Goal: Information Seeking & Learning: Compare options

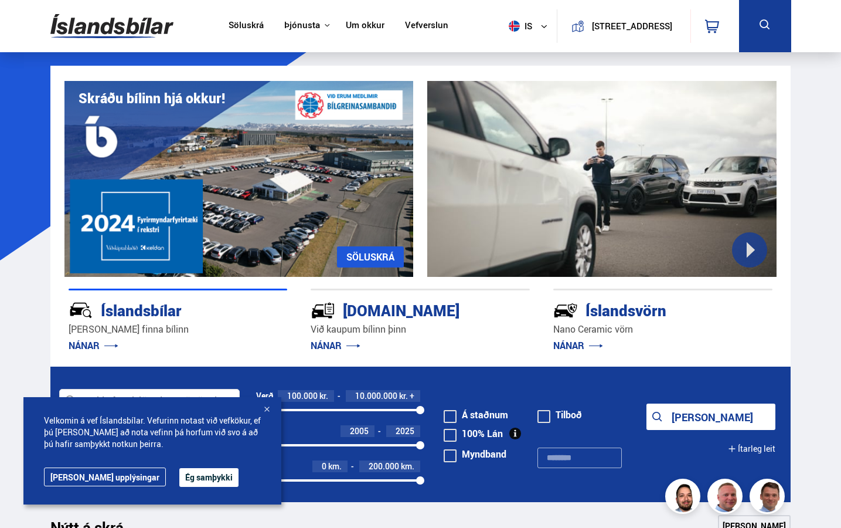
click at [179, 470] on button "Ég samþykki" at bounding box center [208, 477] width 59 height 19
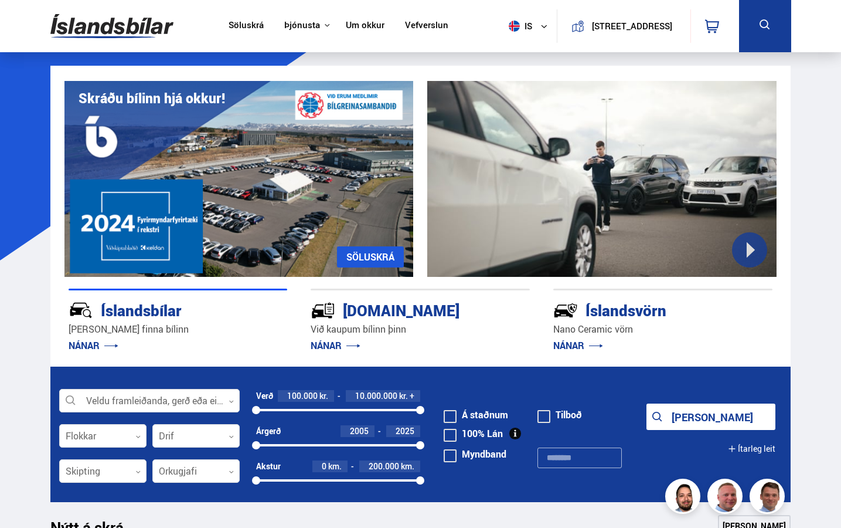
click at [768, 28] on icon at bounding box center [765, 25] width 15 height 15
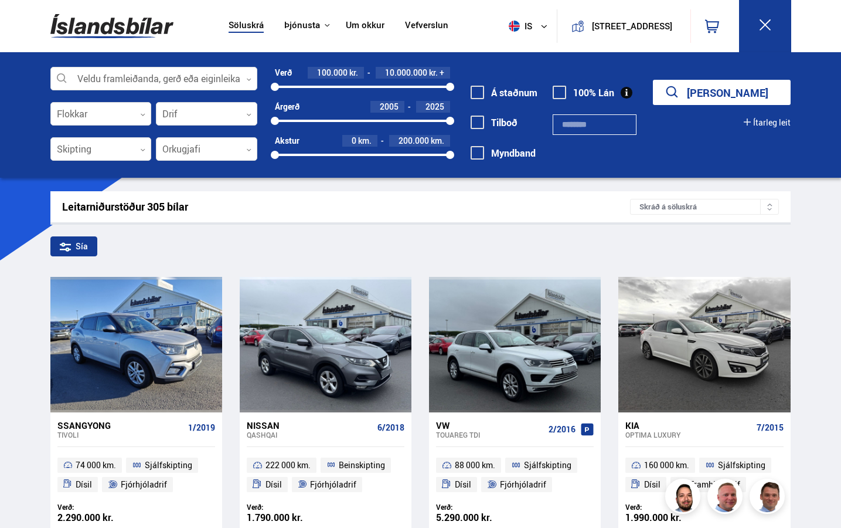
click at [764, 28] on icon at bounding box center [765, 25] width 15 height 15
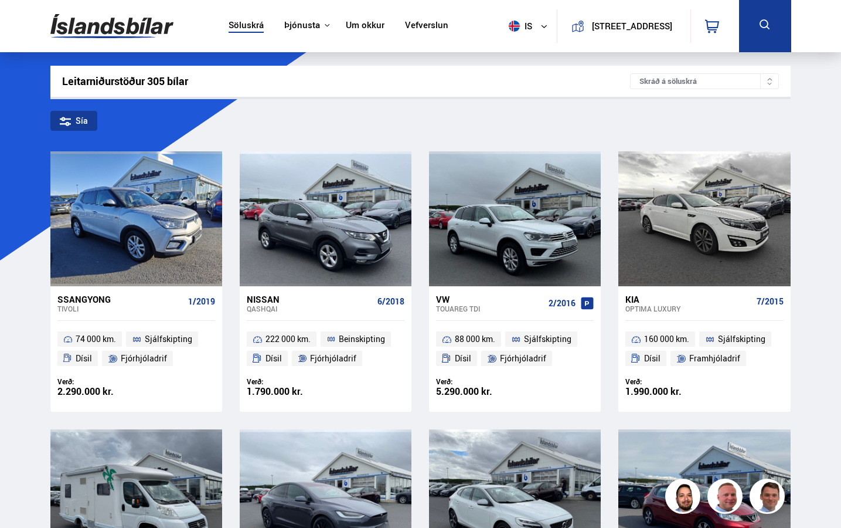
click at [764, 28] on icon at bounding box center [765, 24] width 10 height 10
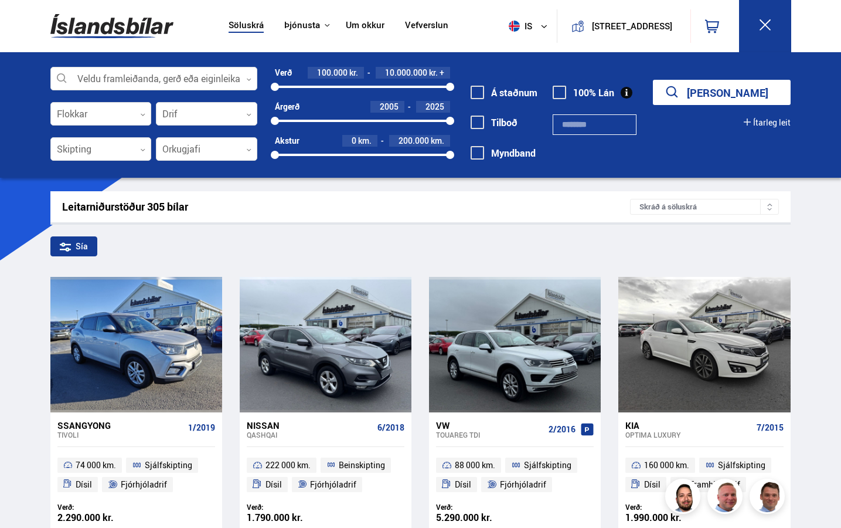
click at [760, 24] on icon at bounding box center [765, 25] width 15 height 15
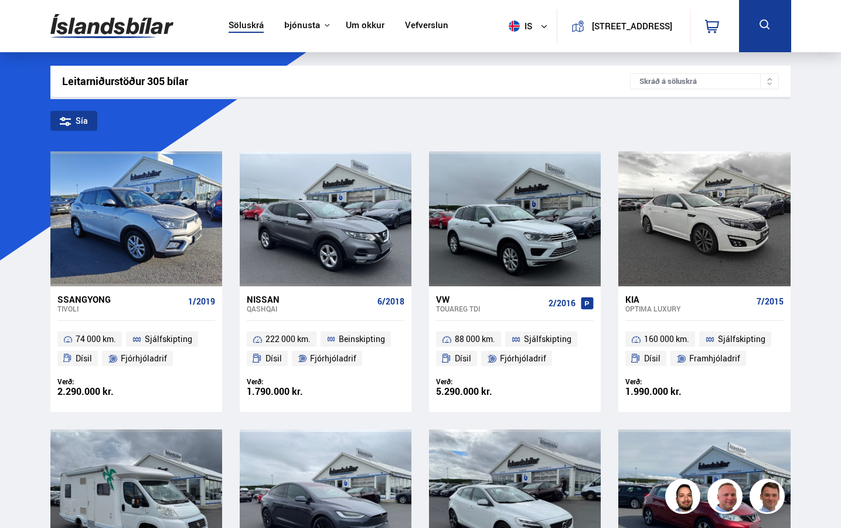
click at [772, 6] on button at bounding box center [765, 26] width 52 height 52
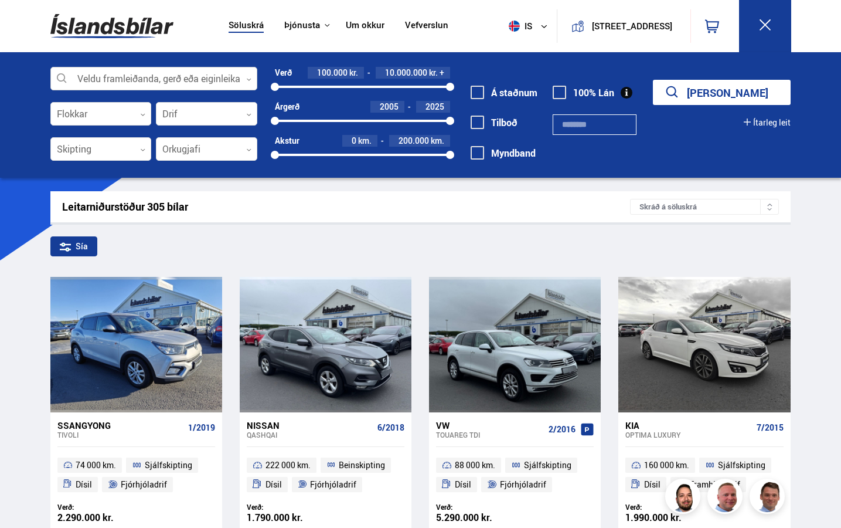
click at [175, 73] on div at bounding box center [154, 78] width 208 height 23
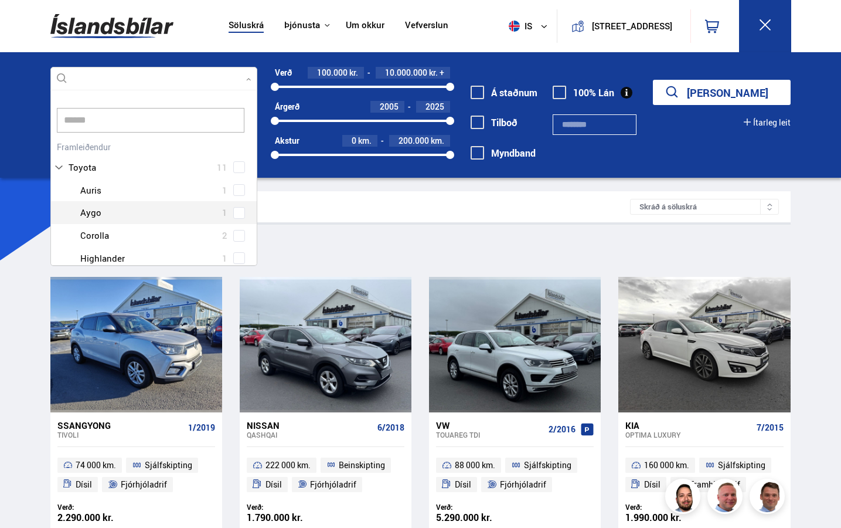
scroll to position [18, 0]
click at [152, 217] on div at bounding box center [165, 217] width 177 height 17
click at [234, 220] on div "Toyota Auris 1 Toyota Aygo 1 Toyota Corolla 2 Toyota Highlander 1 Toyota Land C…" at bounding box center [154, 252] width 206 height 182
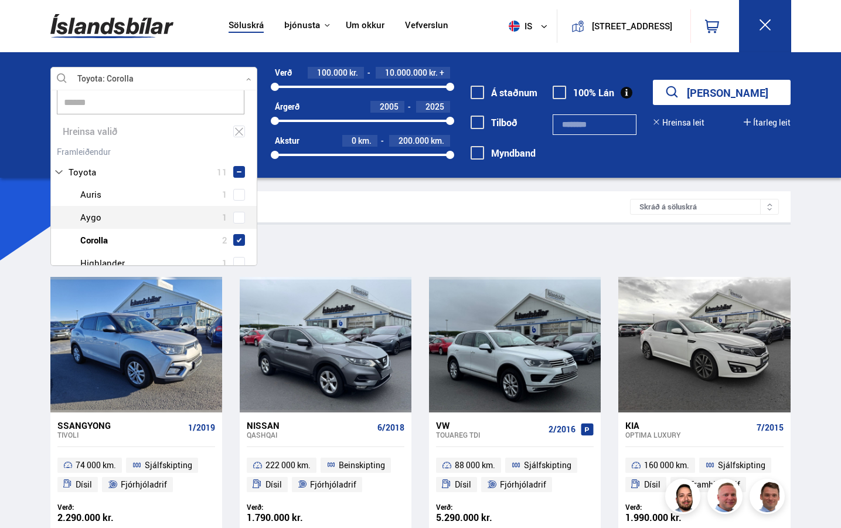
scroll to position [23, 0]
type input "******"
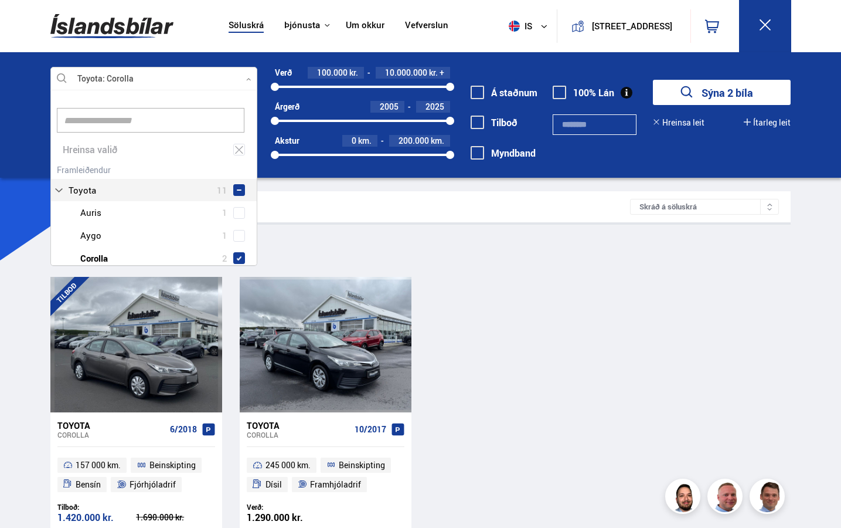
click at [246, 78] on icon at bounding box center [248, 79] width 5 height 5
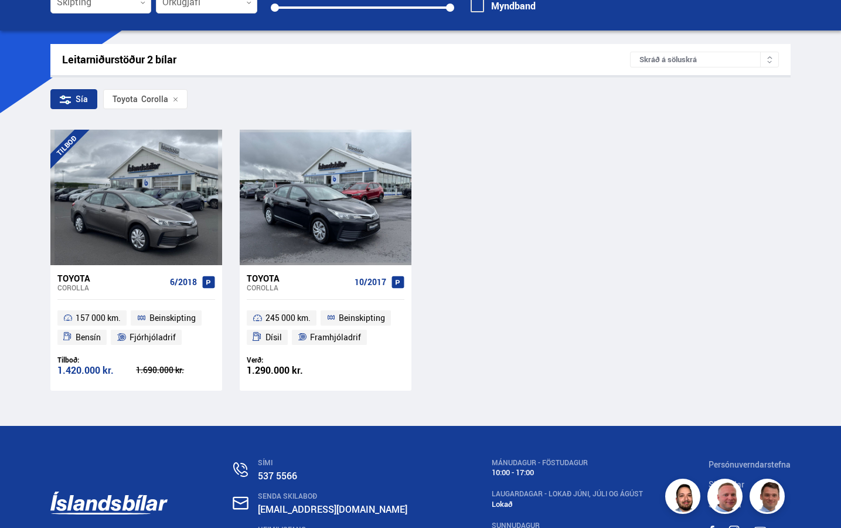
scroll to position [142, 0]
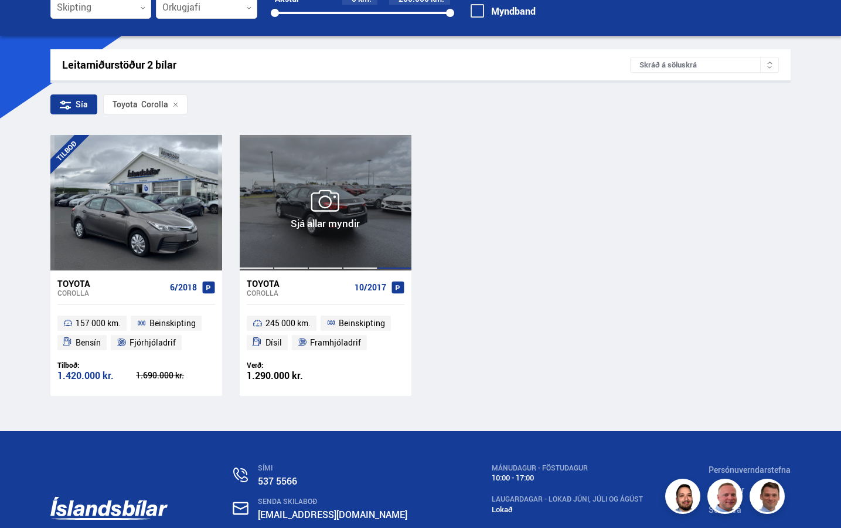
click at [390, 210] on div at bounding box center [394, 202] width 35 height 135
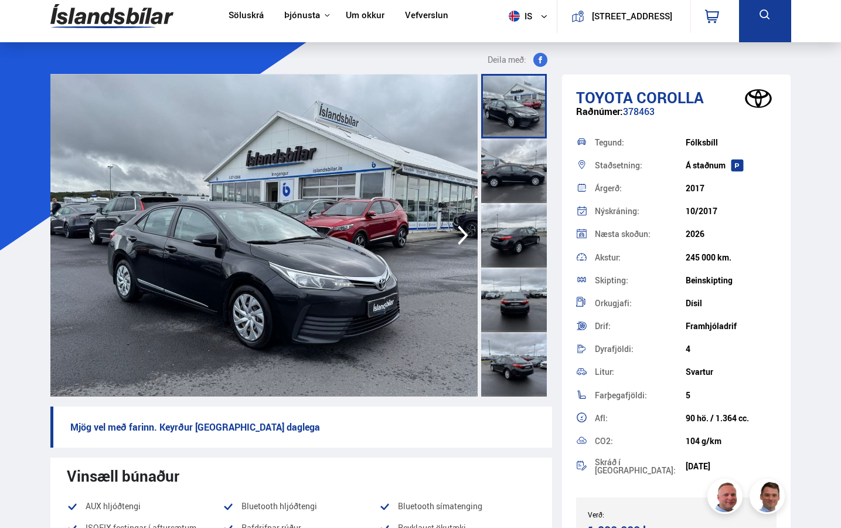
scroll to position [6, 0]
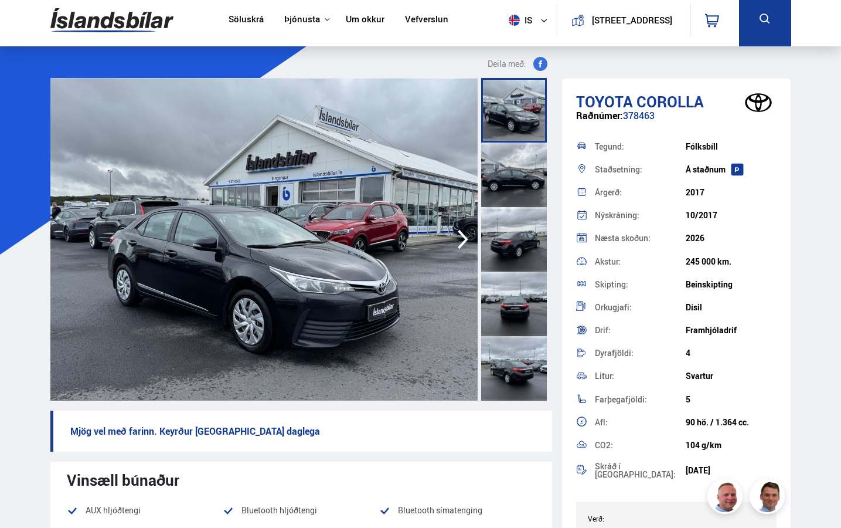
click at [464, 241] on icon "button" at bounding box center [463, 239] width 11 height 19
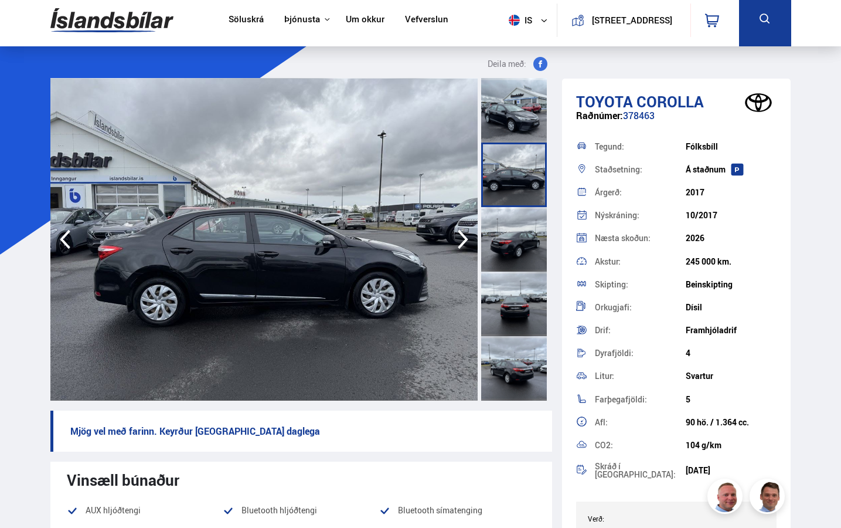
click at [464, 241] on icon "button" at bounding box center [463, 239] width 11 height 19
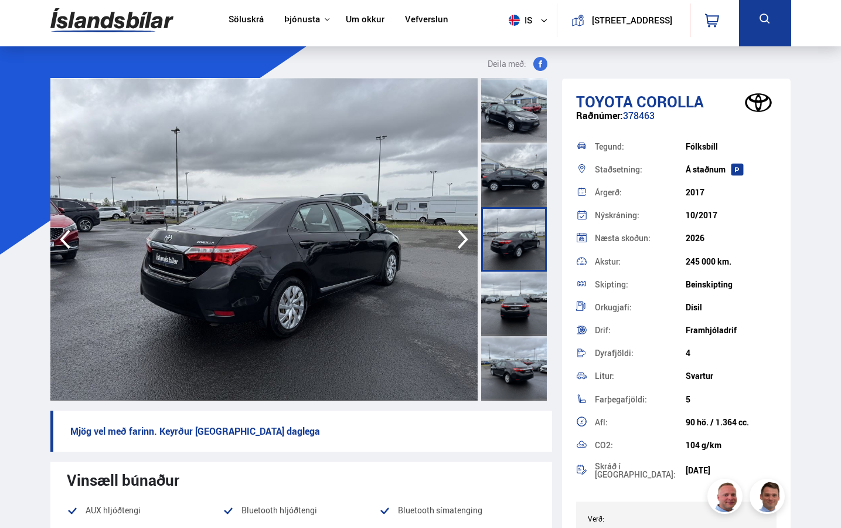
click at [464, 241] on icon "button" at bounding box center [463, 239] width 11 height 19
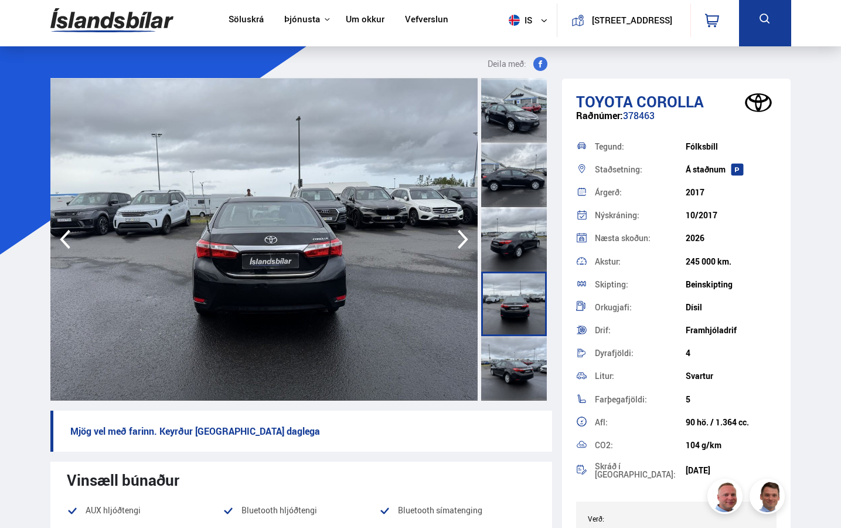
click at [464, 241] on icon "button" at bounding box center [463, 239] width 11 height 19
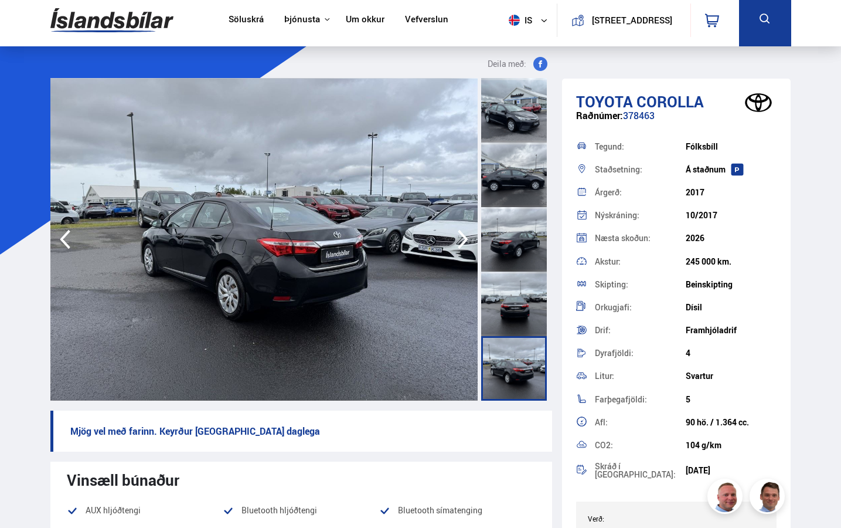
click at [464, 241] on icon "button" at bounding box center [463, 239] width 11 height 19
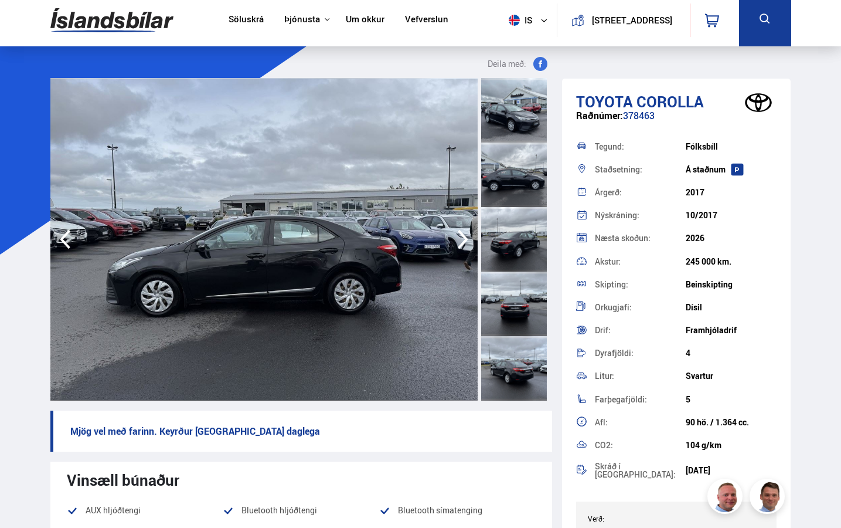
click at [464, 241] on icon "button" at bounding box center [463, 239] width 11 height 19
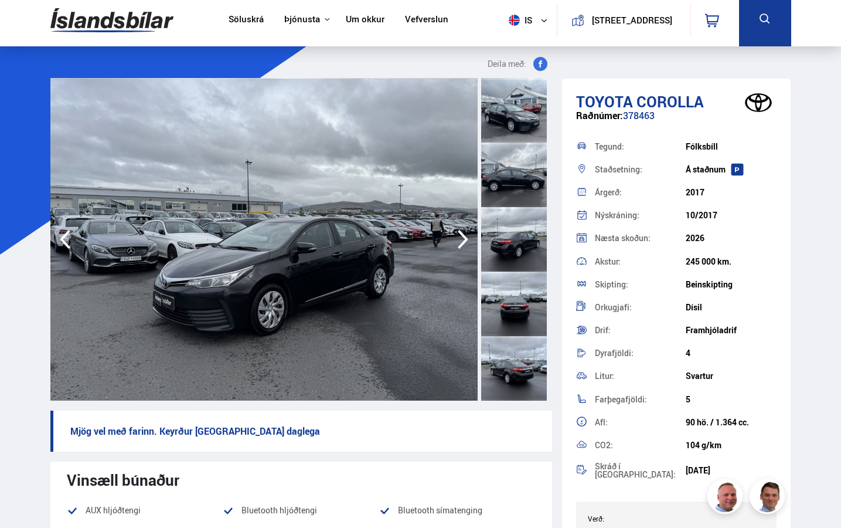
click at [464, 241] on icon "button" at bounding box center [463, 239] width 11 height 19
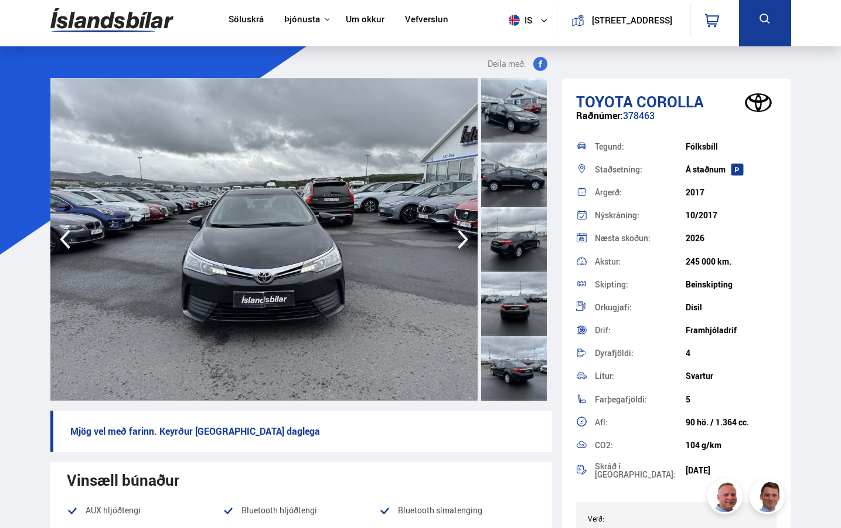
click at [464, 241] on icon "button" at bounding box center [463, 239] width 11 height 19
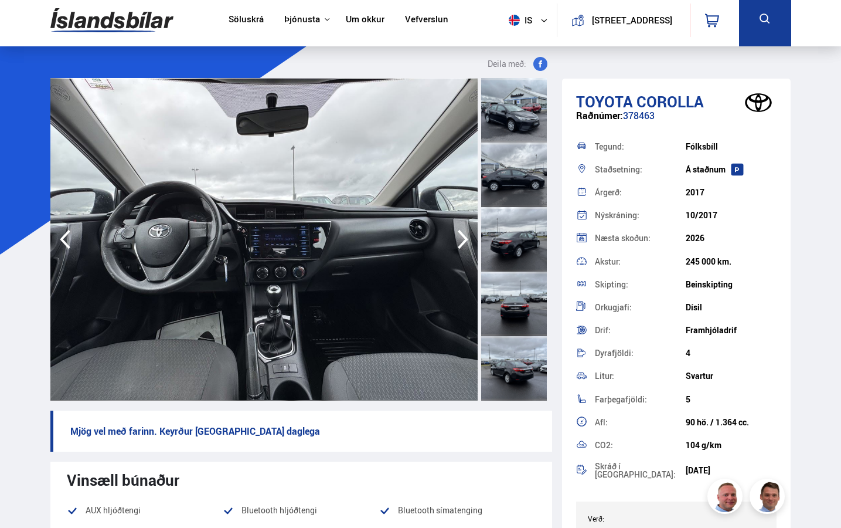
click at [464, 241] on icon "button" at bounding box center [463, 239] width 11 height 19
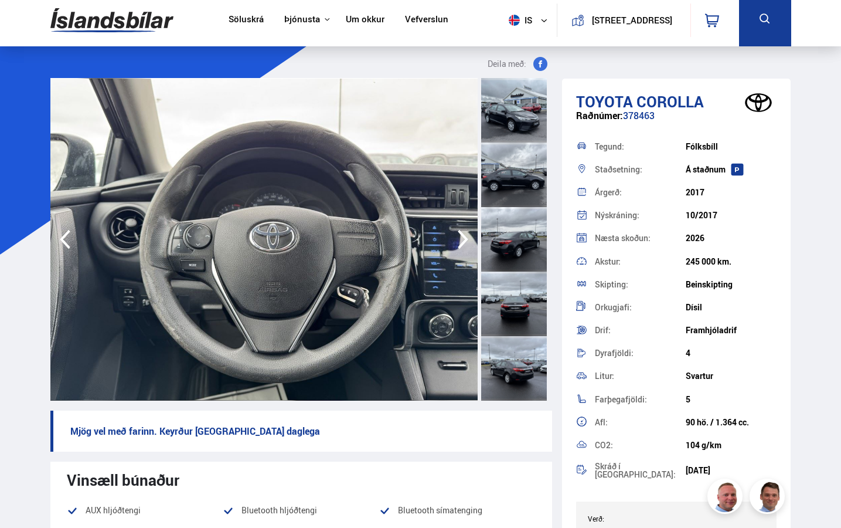
click at [464, 241] on icon "button" at bounding box center [463, 239] width 11 height 19
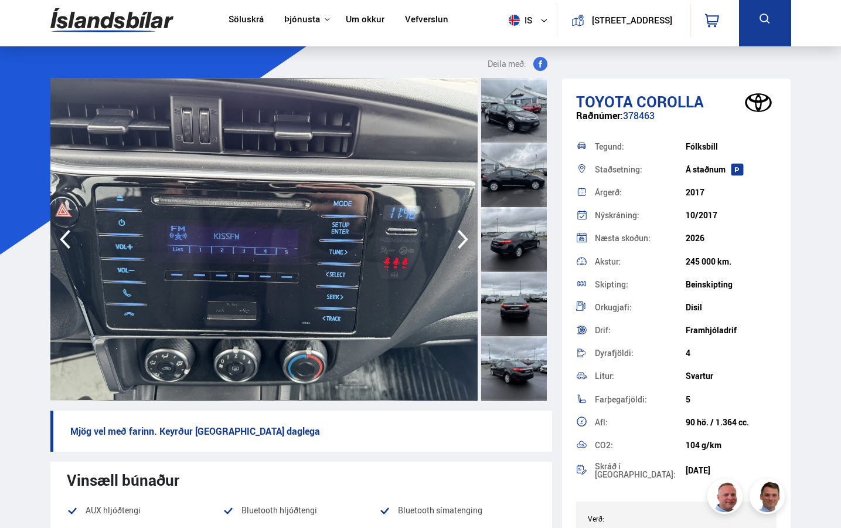
click at [72, 241] on icon "button" at bounding box center [64, 239] width 23 height 28
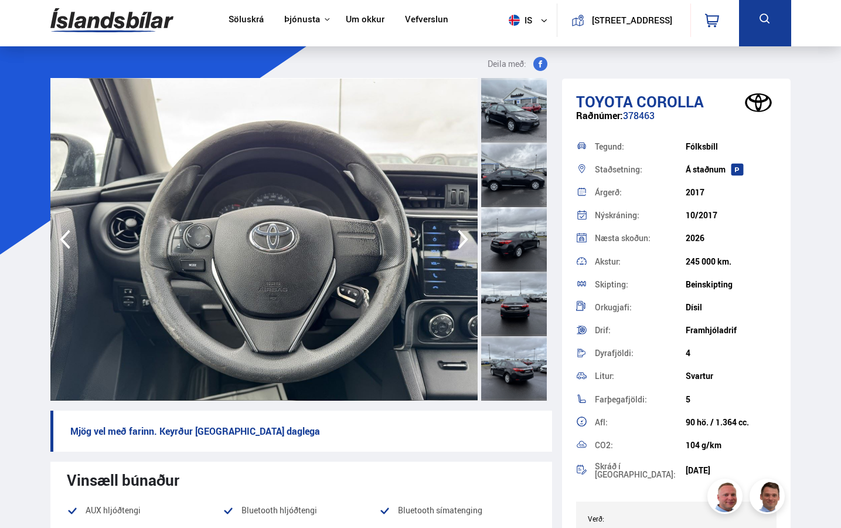
click at [460, 241] on icon "button" at bounding box center [462, 239] width 23 height 28
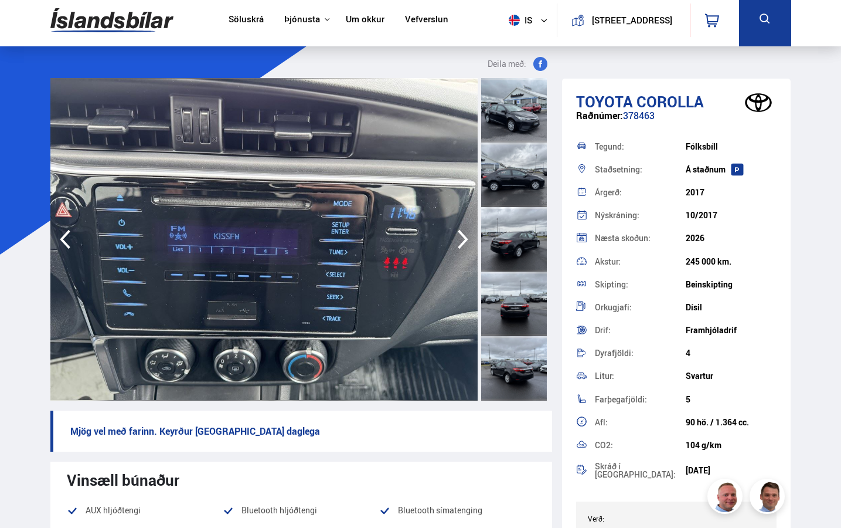
click at [460, 241] on icon "button" at bounding box center [462, 239] width 23 height 28
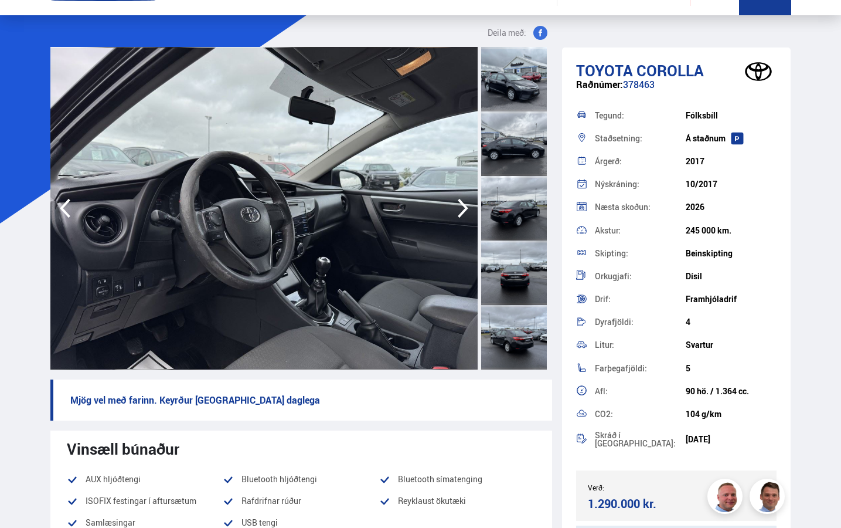
scroll to position [0, 0]
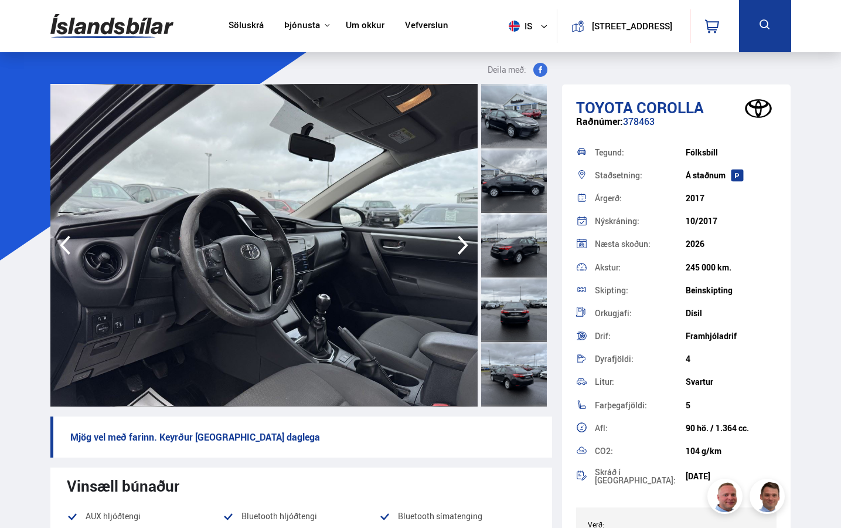
click at [456, 244] on icon "button" at bounding box center [462, 245] width 23 height 28
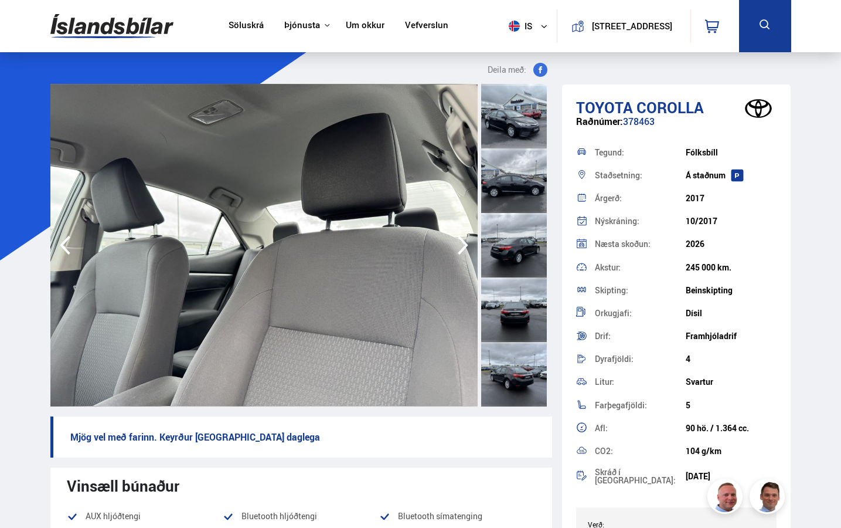
click at [456, 244] on icon "button" at bounding box center [462, 245] width 23 height 28
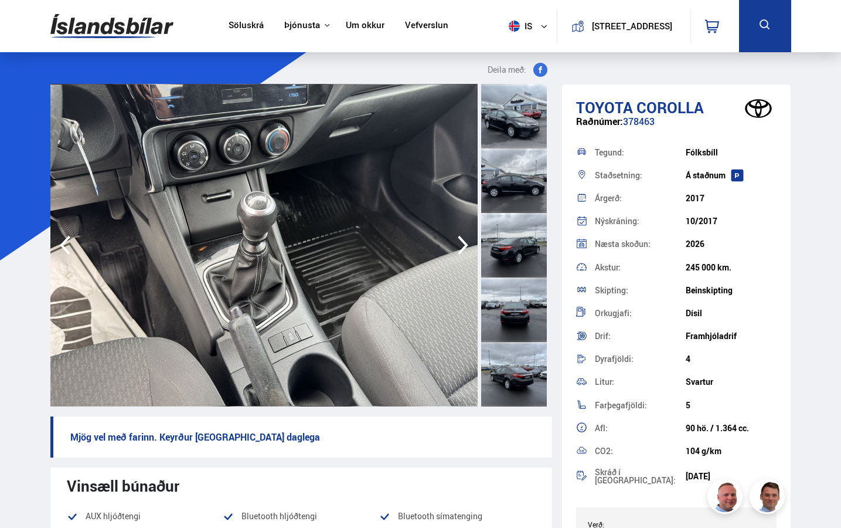
click at [456, 244] on icon "button" at bounding box center [462, 245] width 23 height 28
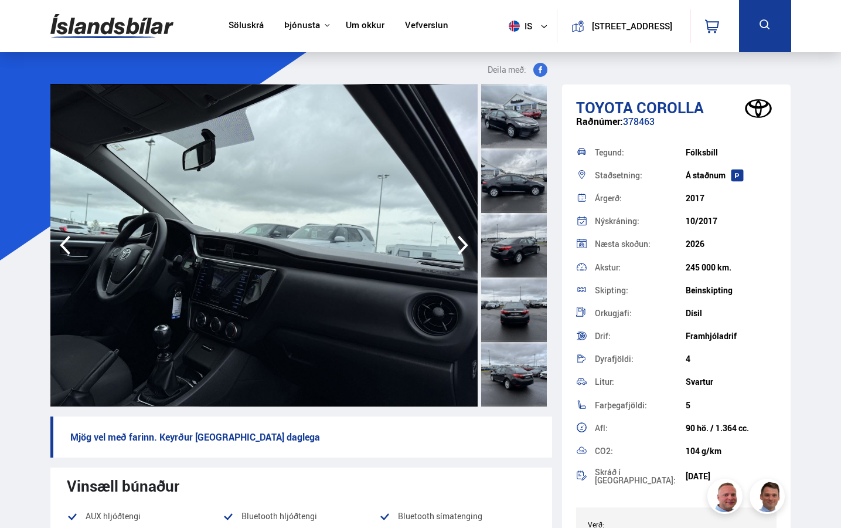
click at [456, 244] on icon "button" at bounding box center [462, 245] width 23 height 28
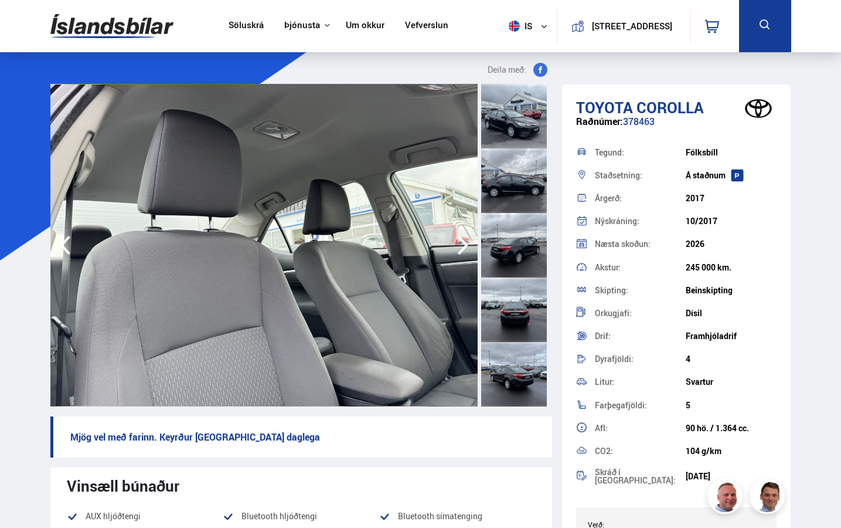
click at [456, 244] on icon "button" at bounding box center [462, 245] width 23 height 28
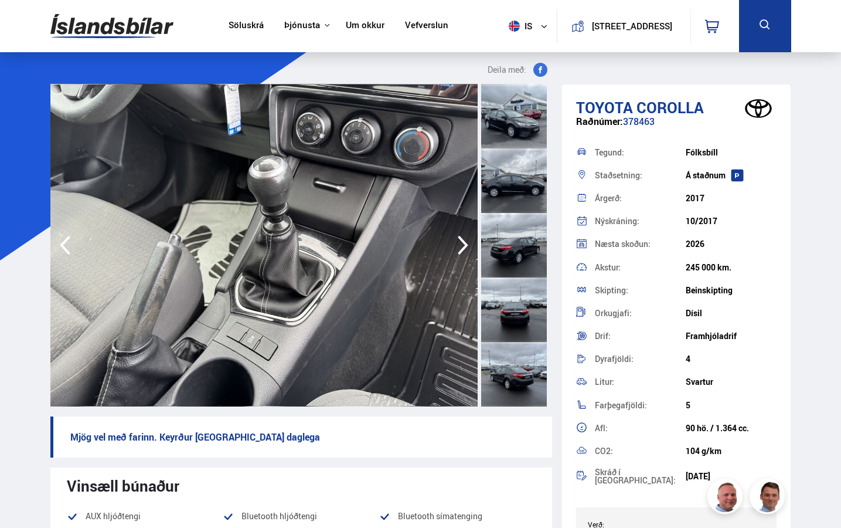
click at [456, 244] on icon "button" at bounding box center [462, 245] width 23 height 28
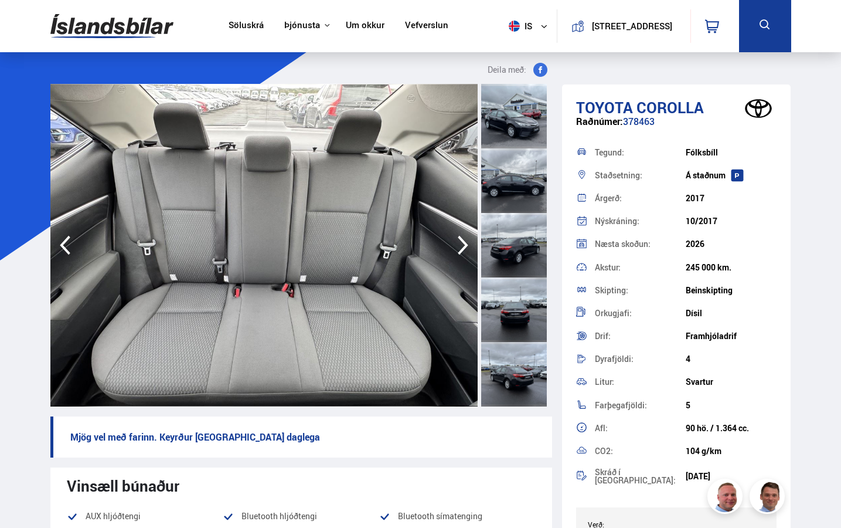
click at [456, 244] on icon "button" at bounding box center [462, 245] width 23 height 28
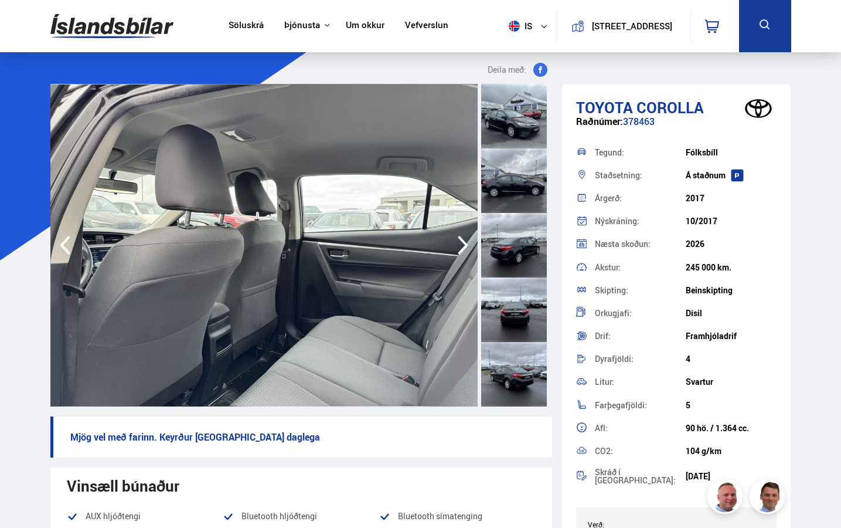
click at [456, 244] on icon "button" at bounding box center [462, 245] width 23 height 28
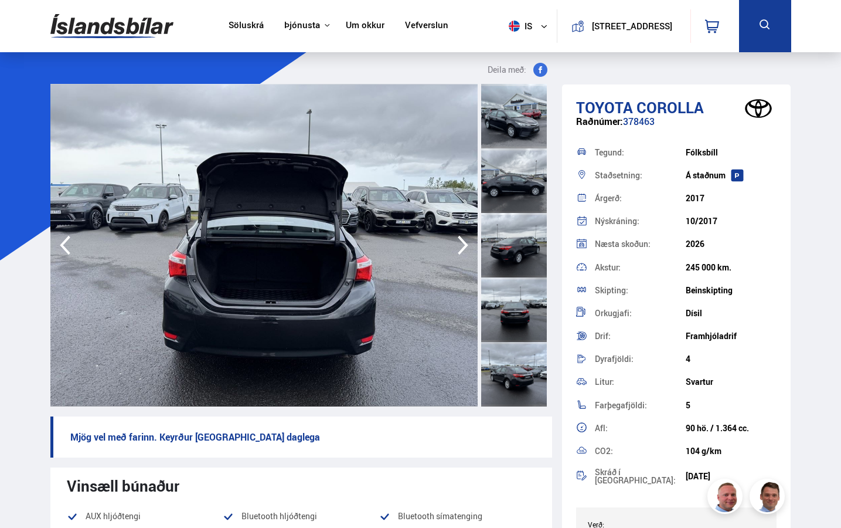
click at [456, 244] on icon "button" at bounding box center [462, 245] width 23 height 28
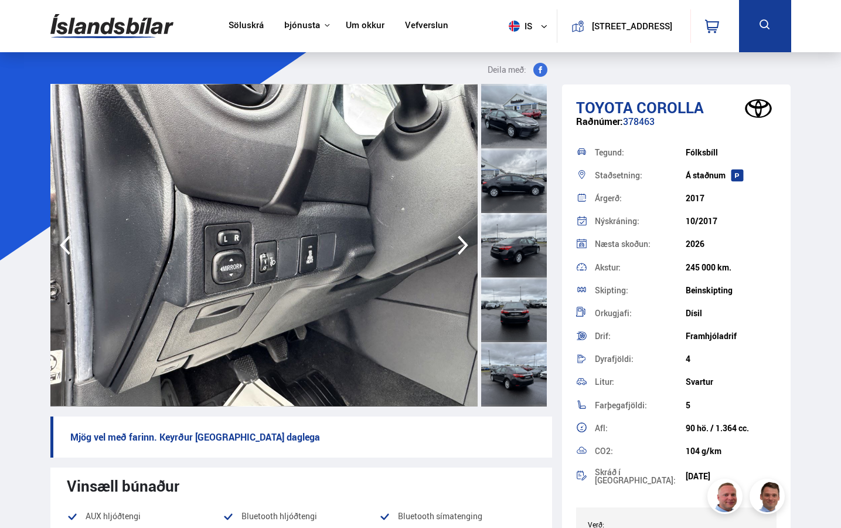
click at [456, 244] on icon "button" at bounding box center [462, 245] width 23 height 28
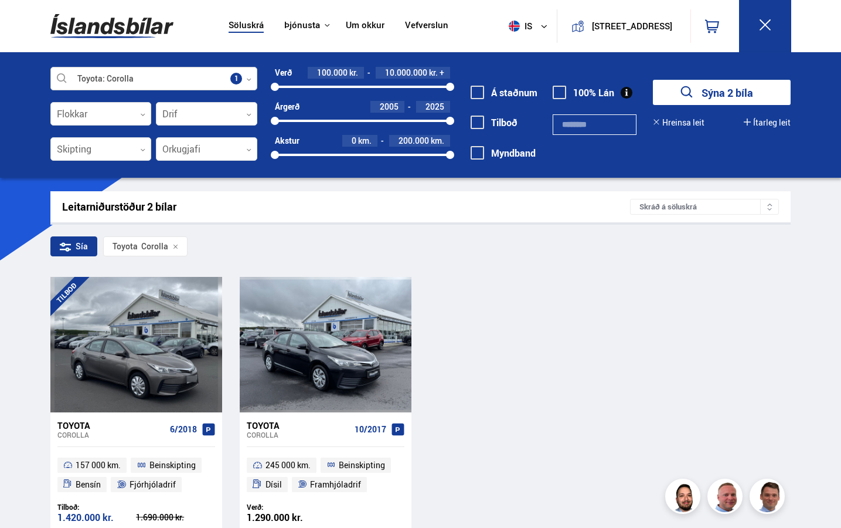
click at [187, 80] on div at bounding box center [154, 78] width 208 height 23
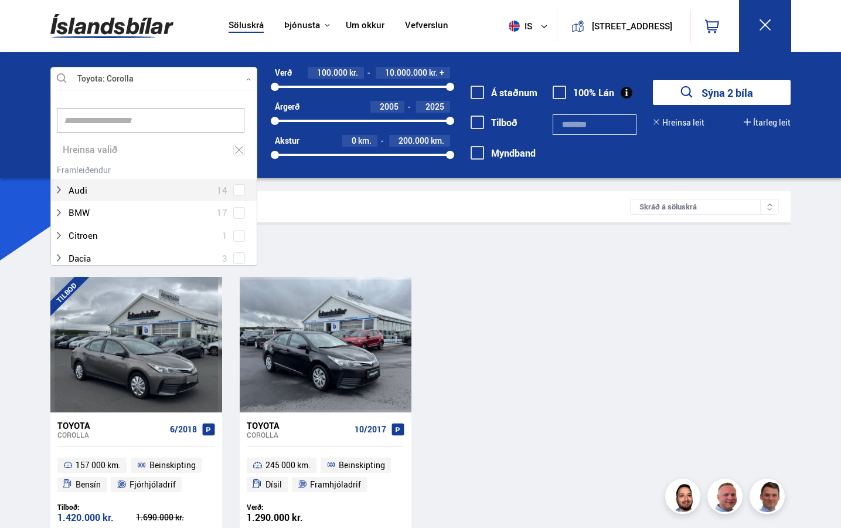
scroll to position [175, 203]
click at [161, 115] on input at bounding box center [151, 120] width 188 height 25
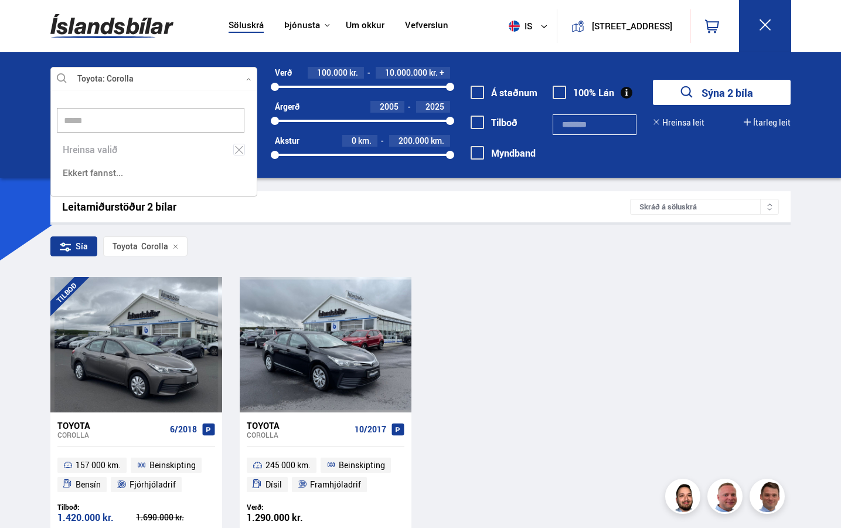
scroll to position [108, 209]
type input "*"
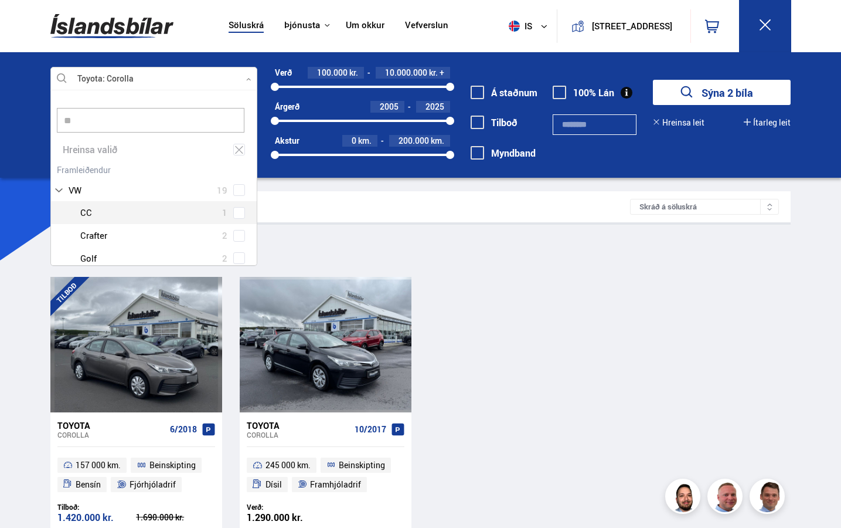
scroll to position [46, 0]
click at [238, 212] on span at bounding box center [239, 211] width 5 height 5
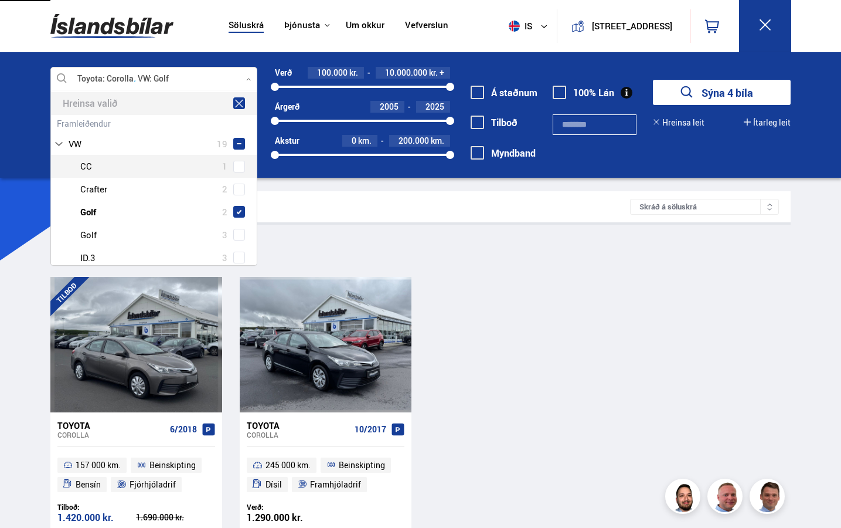
type input "**"
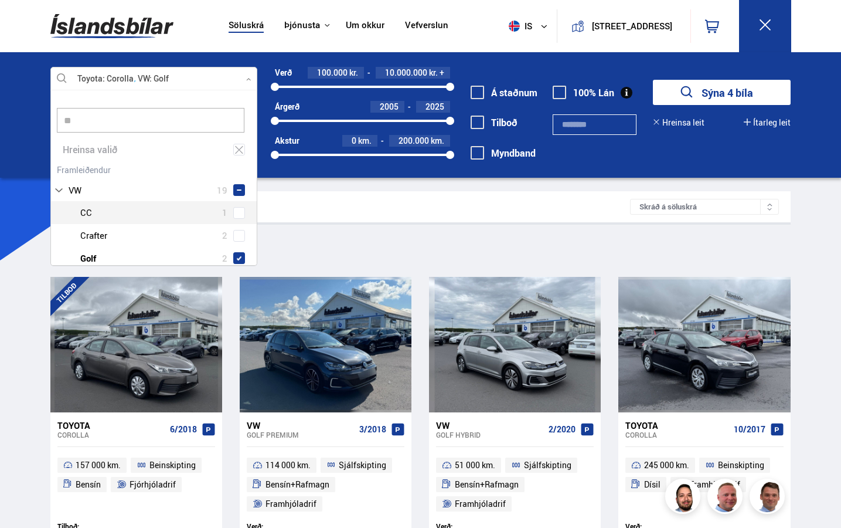
click at [319, 229] on div "Leitarniðurstöður 4 bílar Skráð á [GEOGRAPHIC_DATA] Sía Toyota Corolla VW Golf …" at bounding box center [420, 373] width 759 height 365
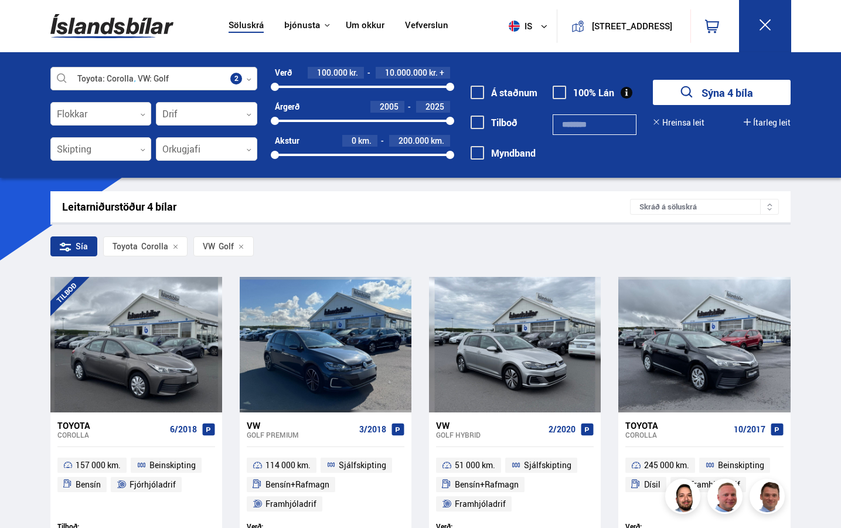
click at [181, 80] on div at bounding box center [154, 78] width 208 height 23
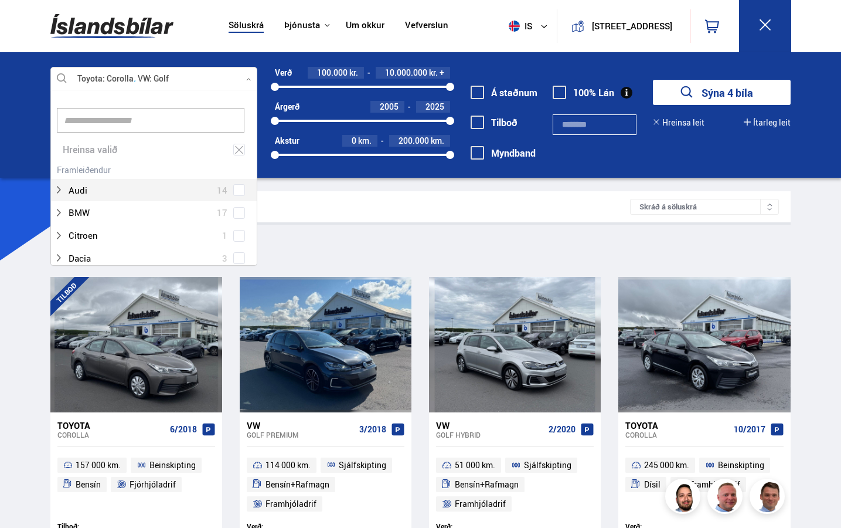
scroll to position [175, 203]
click at [196, 196] on div at bounding box center [142, 190] width 177 height 17
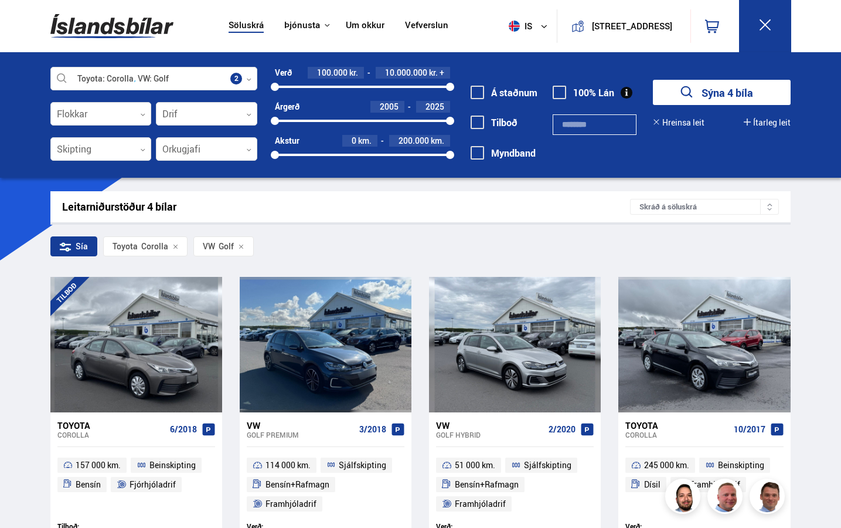
click at [299, 219] on div "Leitarniðurstöður 4 bílar Skráð á [GEOGRAPHIC_DATA]" at bounding box center [420, 206] width 740 height 31
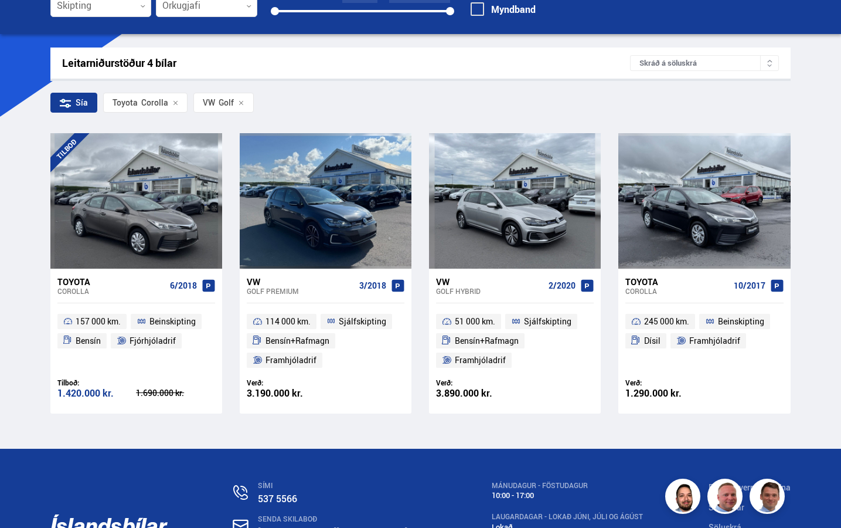
scroll to position [145, 0]
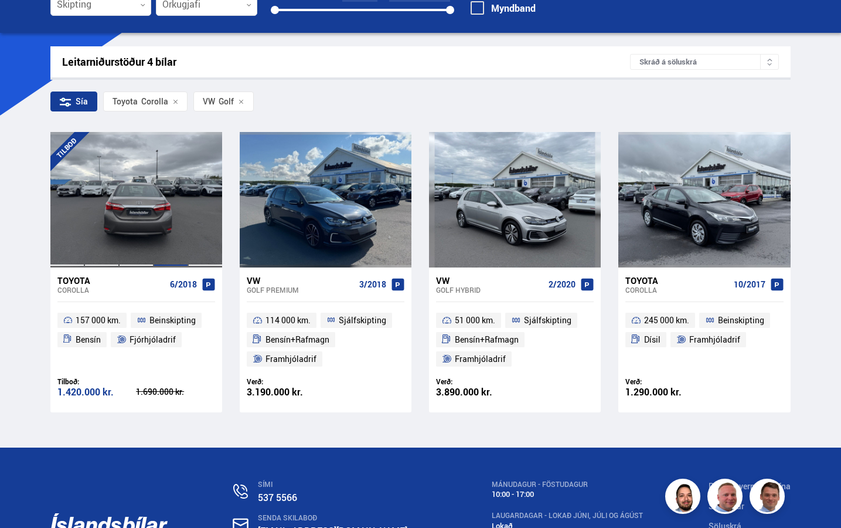
click at [166, 200] on div at bounding box center [171, 199] width 35 height 135
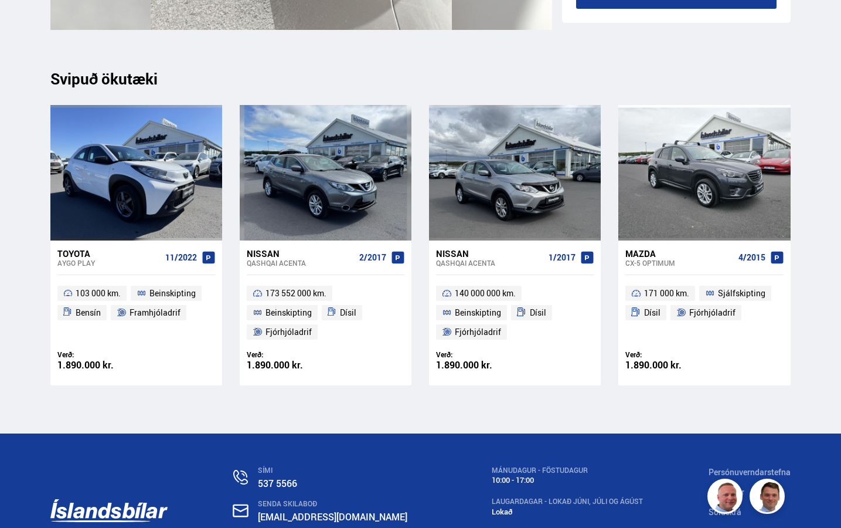
scroll to position [10941, 0]
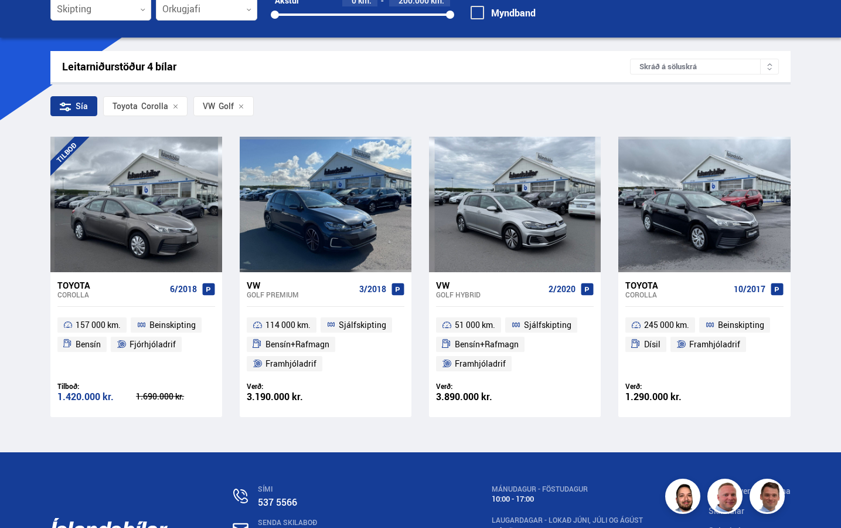
scroll to position [142, 0]
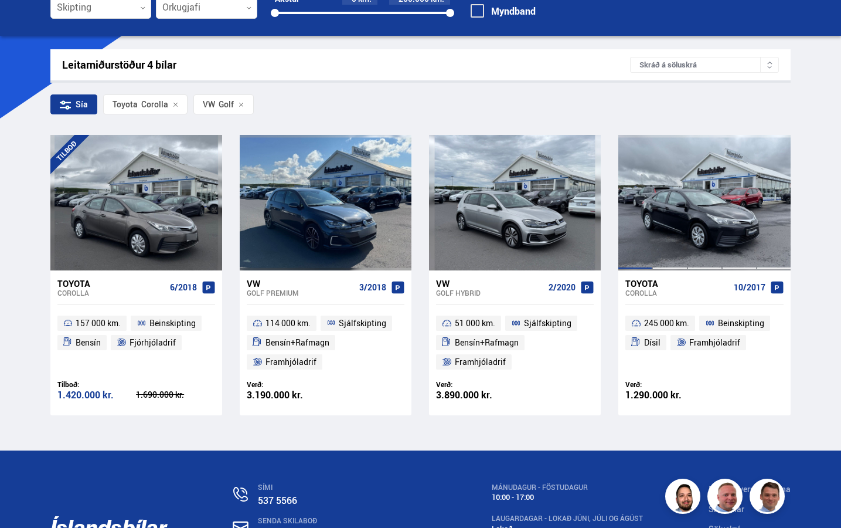
click at [639, 238] on div at bounding box center [635, 202] width 35 height 135
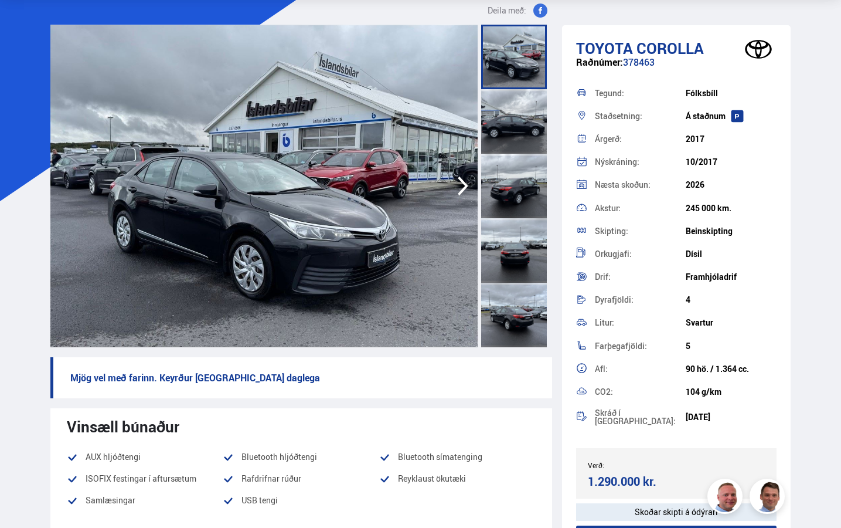
scroll to position [39, 0]
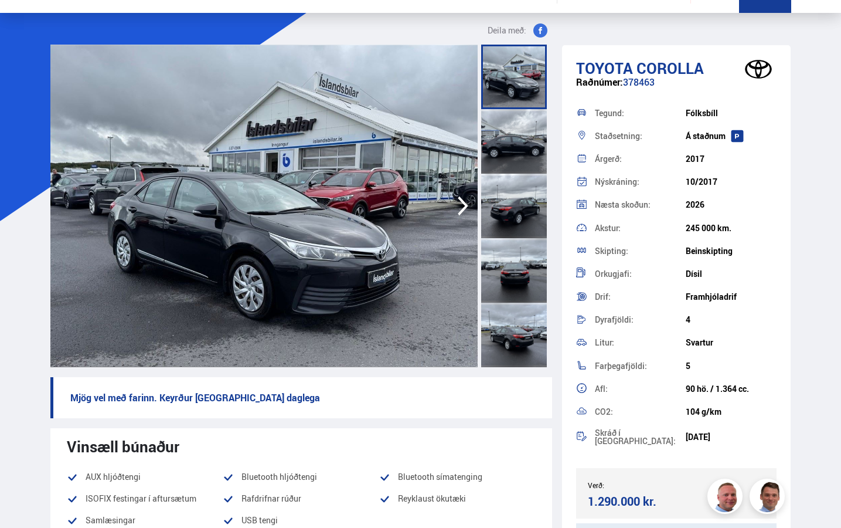
click at [465, 202] on icon "button" at bounding box center [462, 206] width 23 height 28
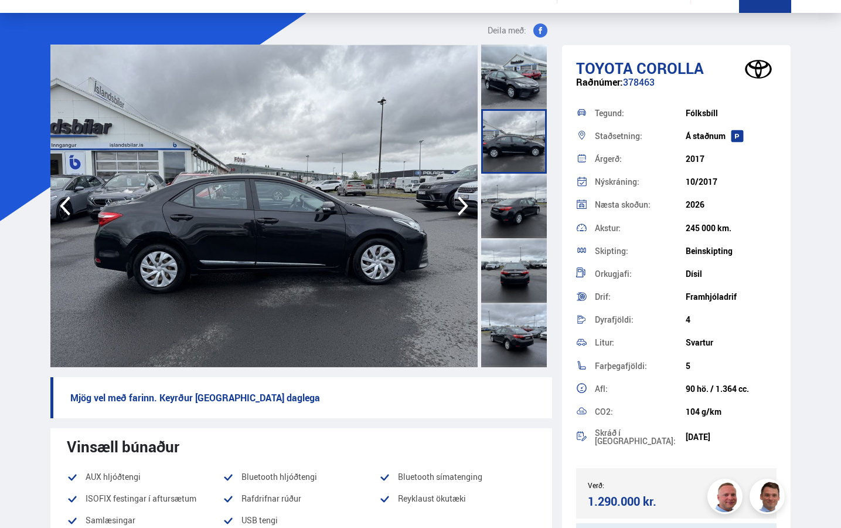
click at [465, 202] on icon "button" at bounding box center [462, 206] width 23 height 28
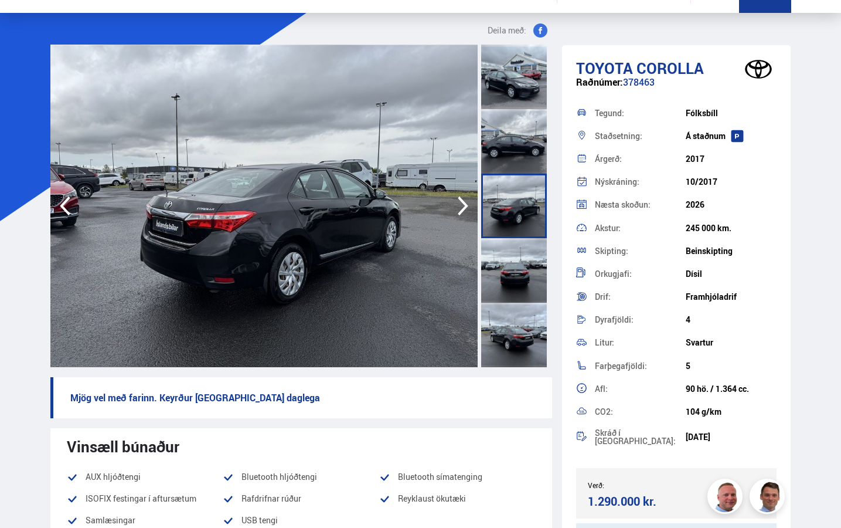
click at [465, 202] on icon "button" at bounding box center [462, 206] width 23 height 28
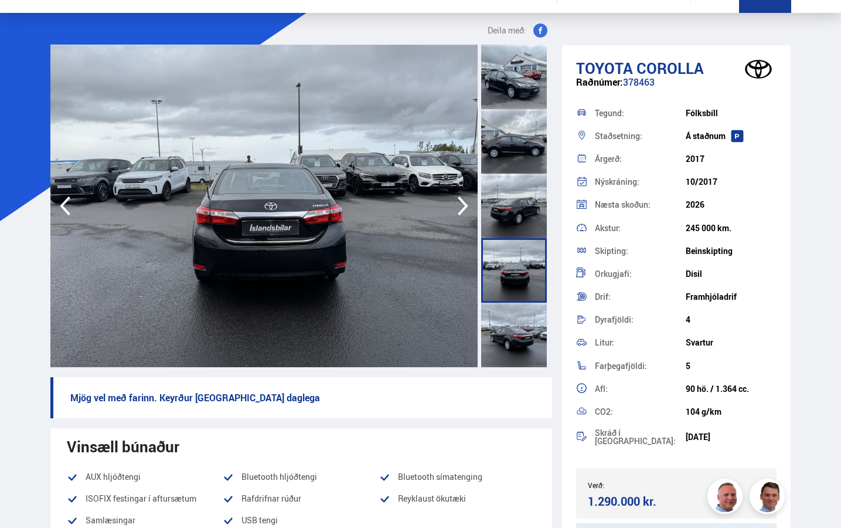
click at [465, 202] on icon "button" at bounding box center [462, 206] width 23 height 28
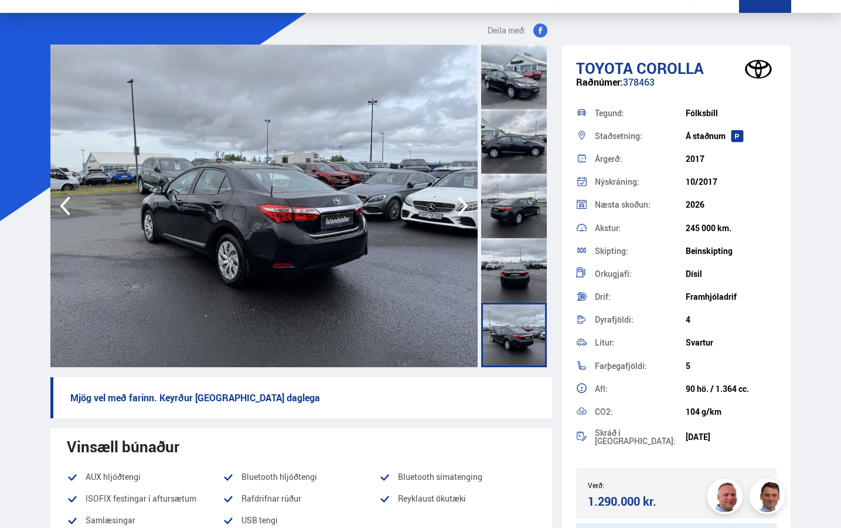
click at [465, 202] on icon "button" at bounding box center [462, 206] width 23 height 28
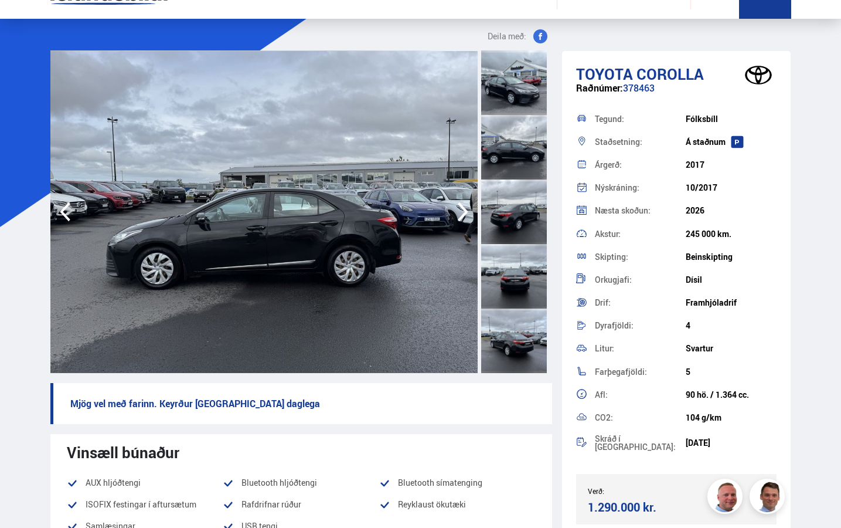
scroll to position [0, 0]
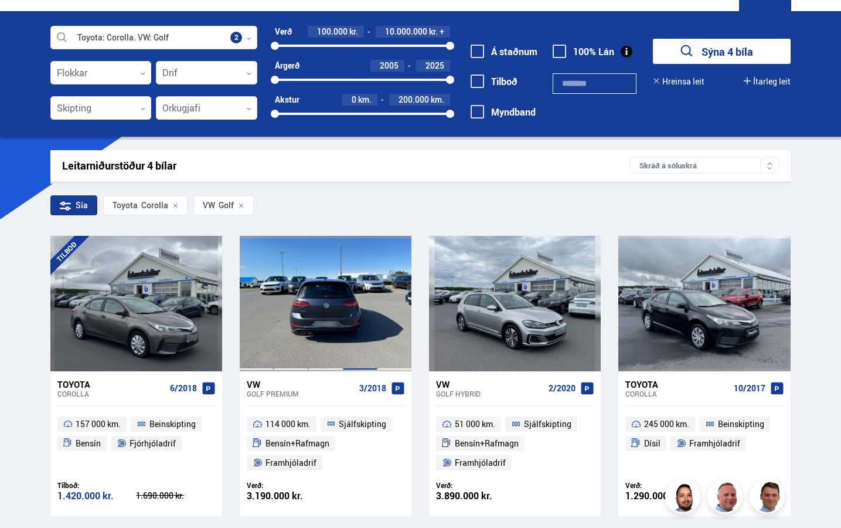
scroll to position [79, 0]
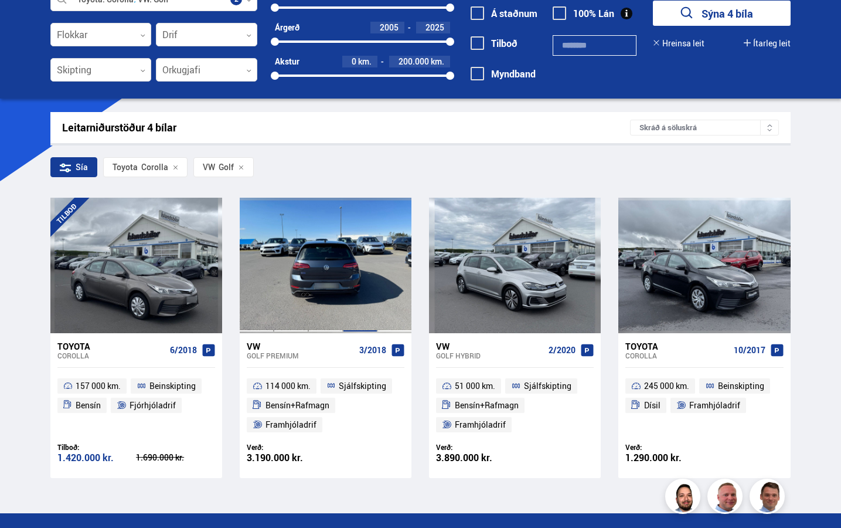
click at [356, 280] on div at bounding box center [360, 265] width 35 height 135
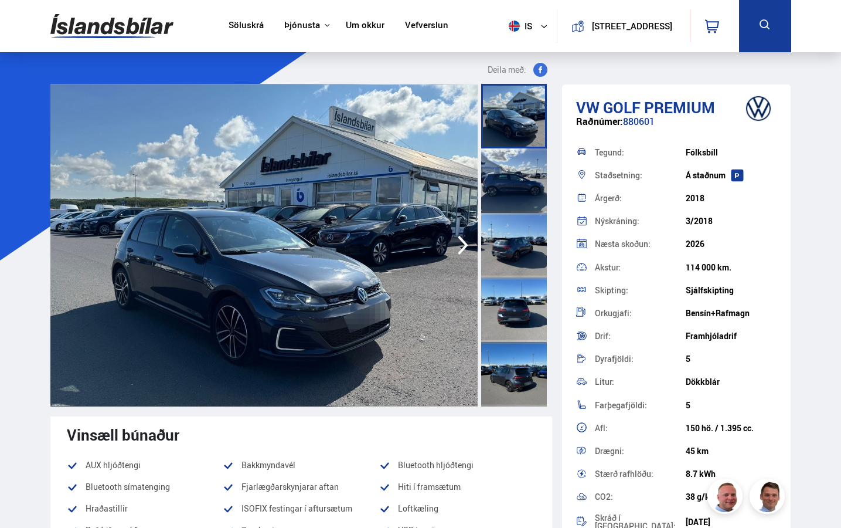
scroll to position [2, 0]
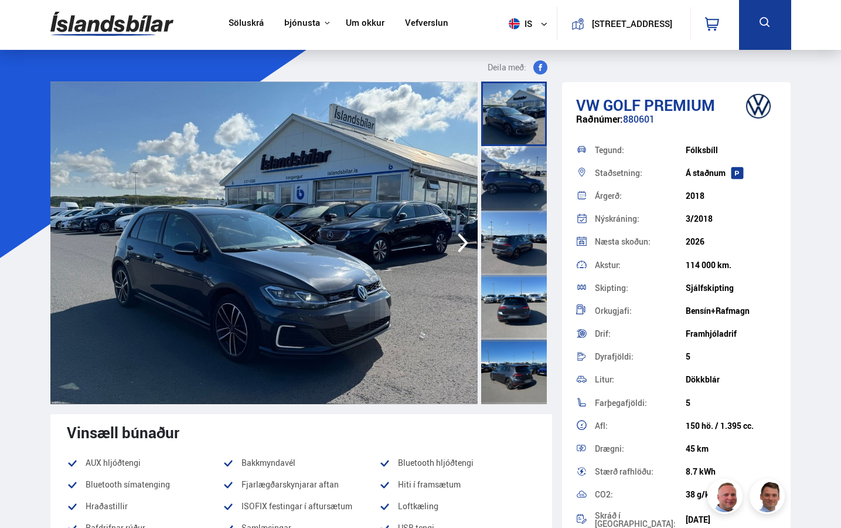
click at [460, 243] on icon "button" at bounding box center [462, 243] width 23 height 28
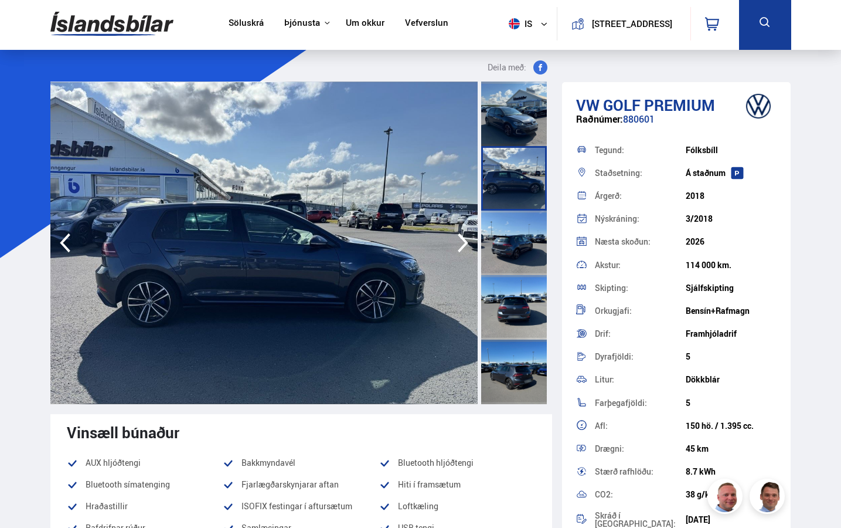
click at [460, 243] on icon "button" at bounding box center [462, 243] width 23 height 28
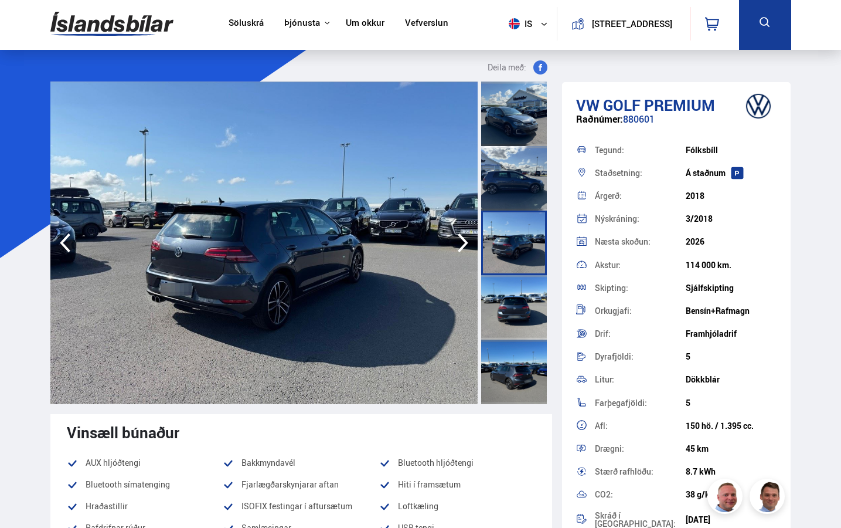
click at [460, 243] on icon "button" at bounding box center [462, 243] width 23 height 28
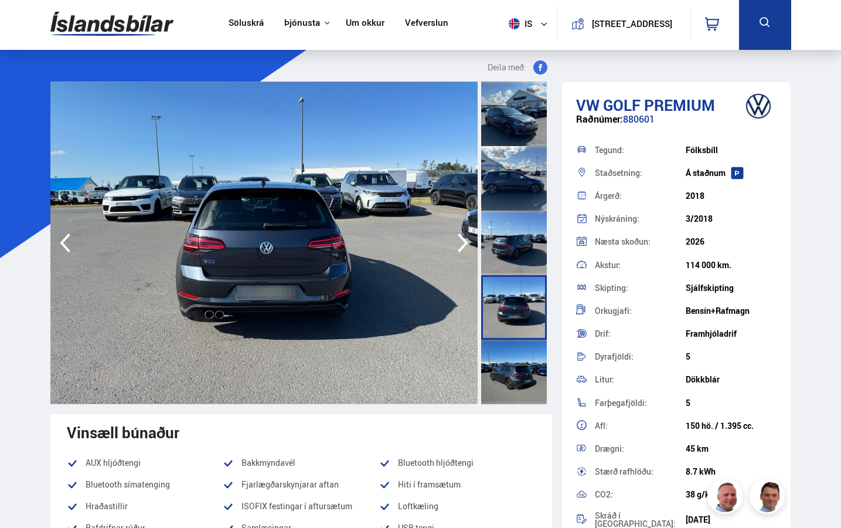
click at [460, 243] on icon "button" at bounding box center [462, 243] width 23 height 28
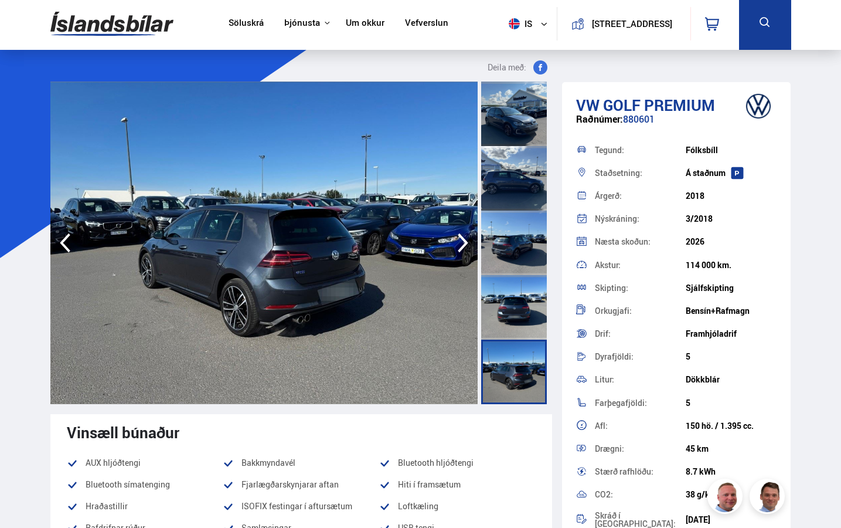
click at [460, 243] on icon "button" at bounding box center [462, 243] width 23 height 28
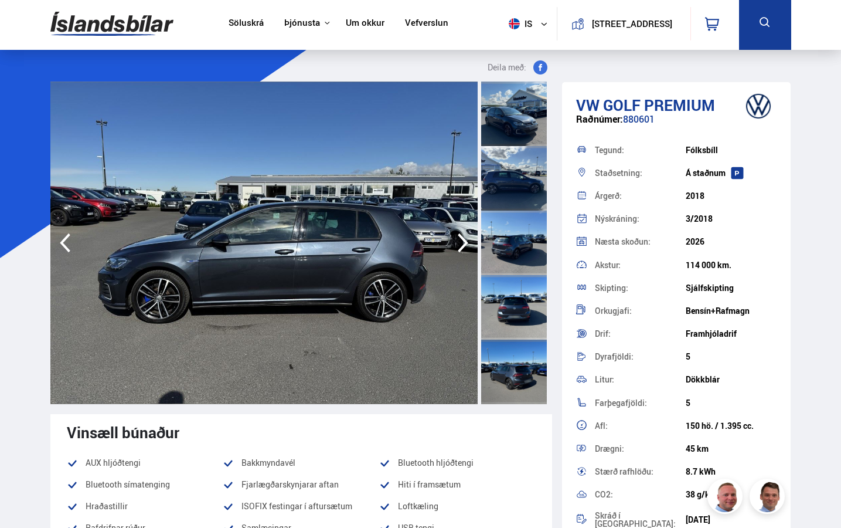
click at [460, 243] on icon "button" at bounding box center [462, 243] width 23 height 28
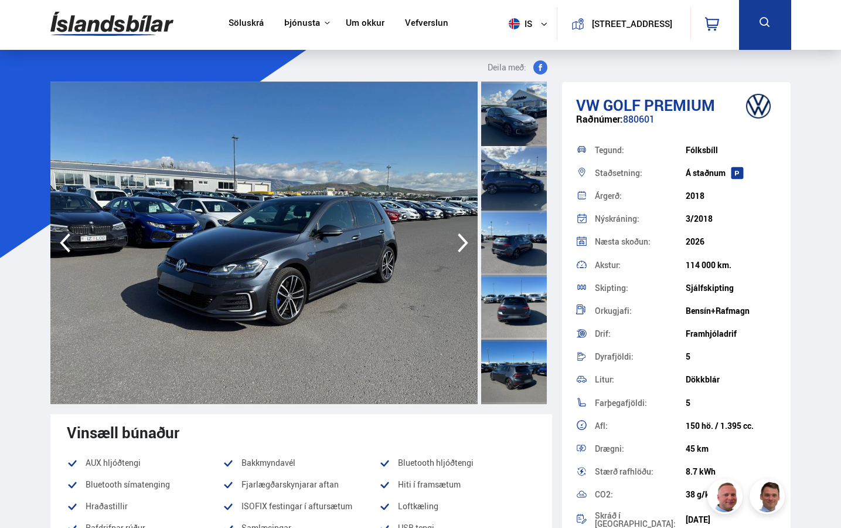
click at [460, 243] on icon "button" at bounding box center [462, 243] width 23 height 28
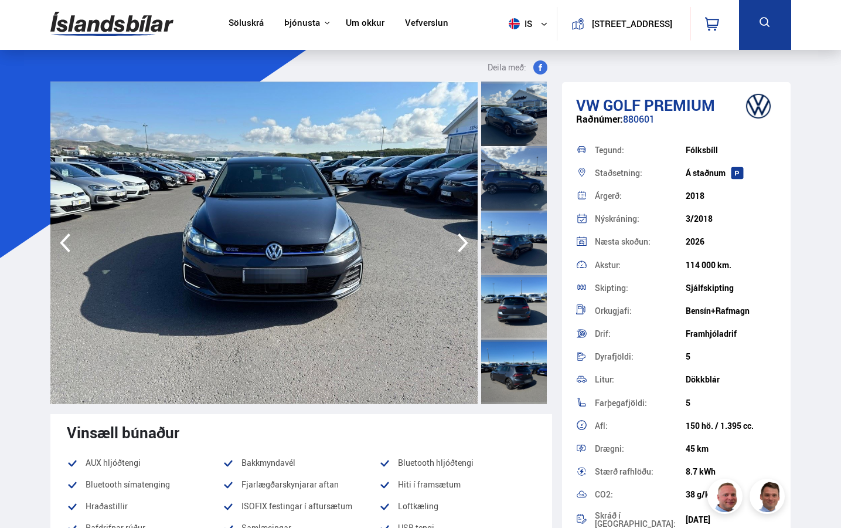
click at [460, 243] on icon "button" at bounding box center [462, 243] width 23 height 28
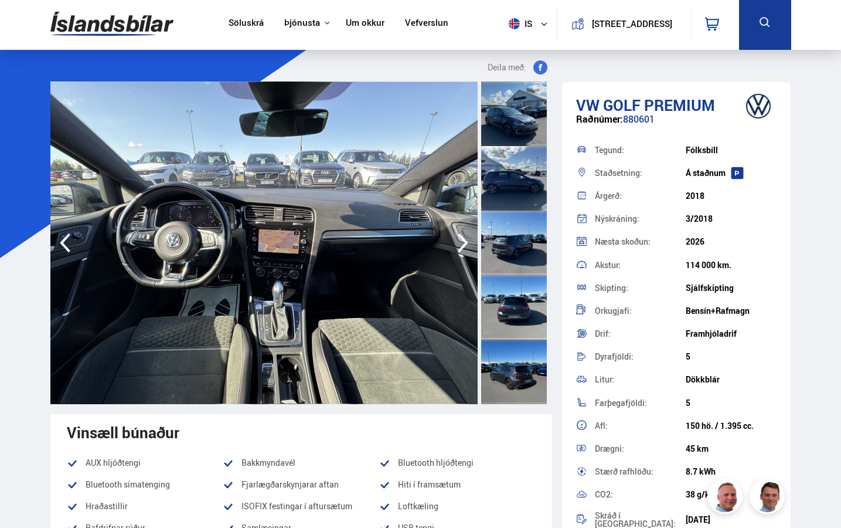
click at [460, 243] on icon "button" at bounding box center [462, 243] width 23 height 28
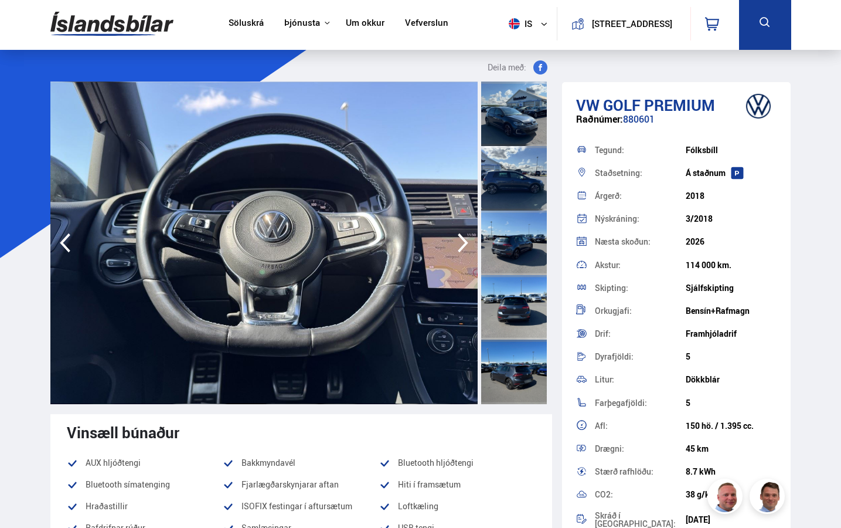
click at [460, 243] on icon "button" at bounding box center [462, 243] width 23 height 28
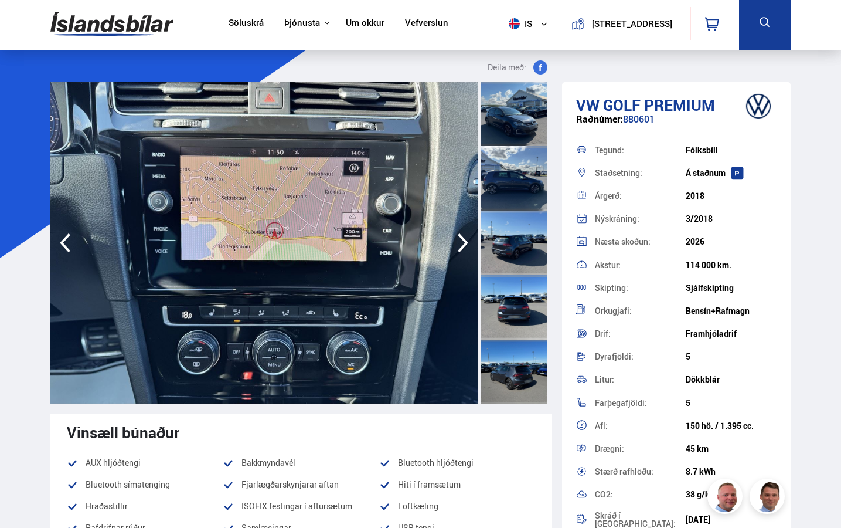
click at [460, 243] on icon "button" at bounding box center [462, 243] width 23 height 28
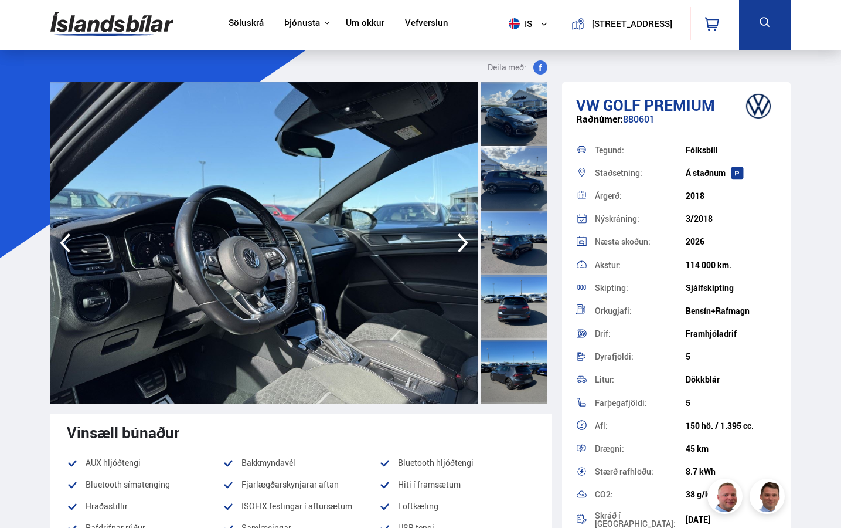
click at [460, 243] on icon "button" at bounding box center [462, 243] width 23 height 28
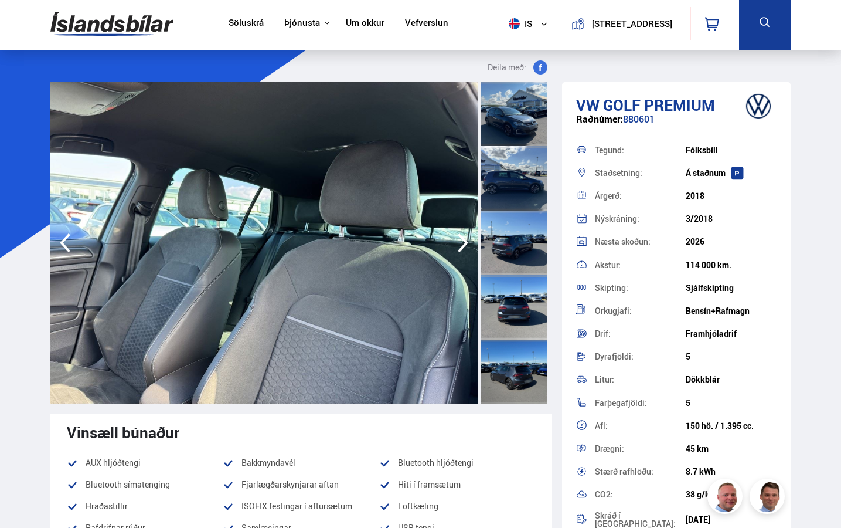
click at [460, 243] on icon "button" at bounding box center [462, 243] width 23 height 28
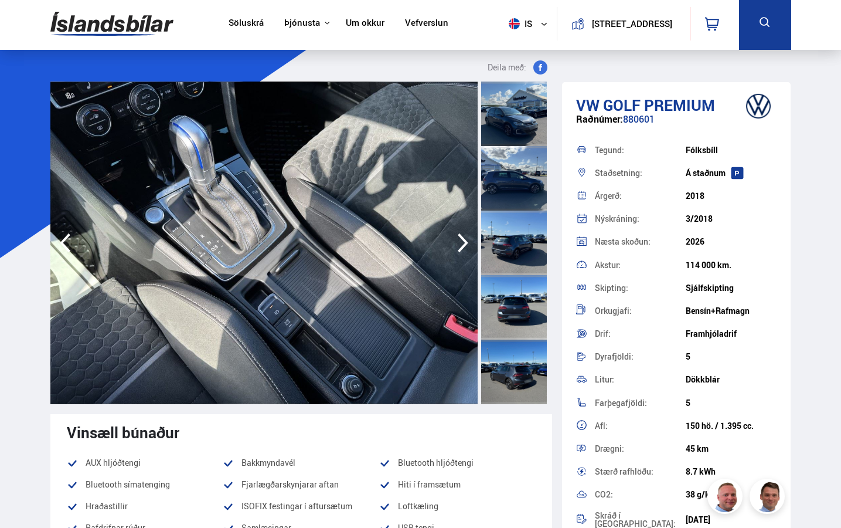
click at [460, 243] on icon "button" at bounding box center [462, 243] width 23 height 28
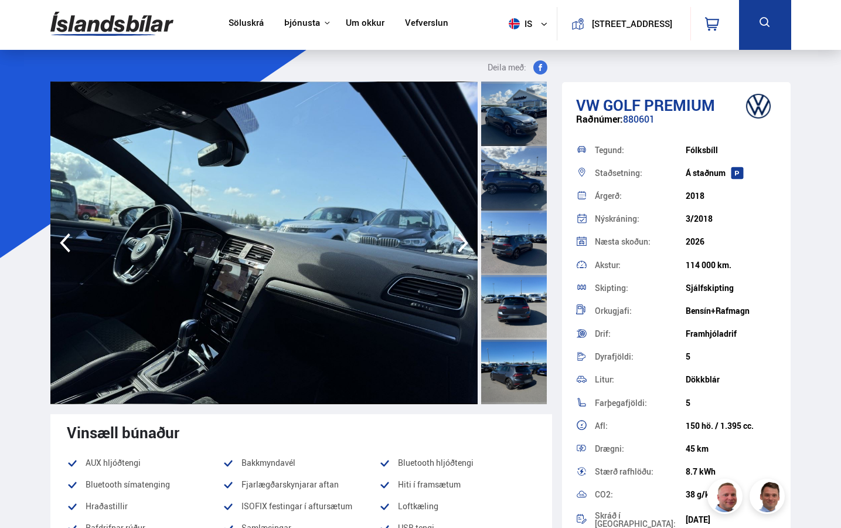
click at [460, 243] on icon "button" at bounding box center [462, 243] width 23 height 28
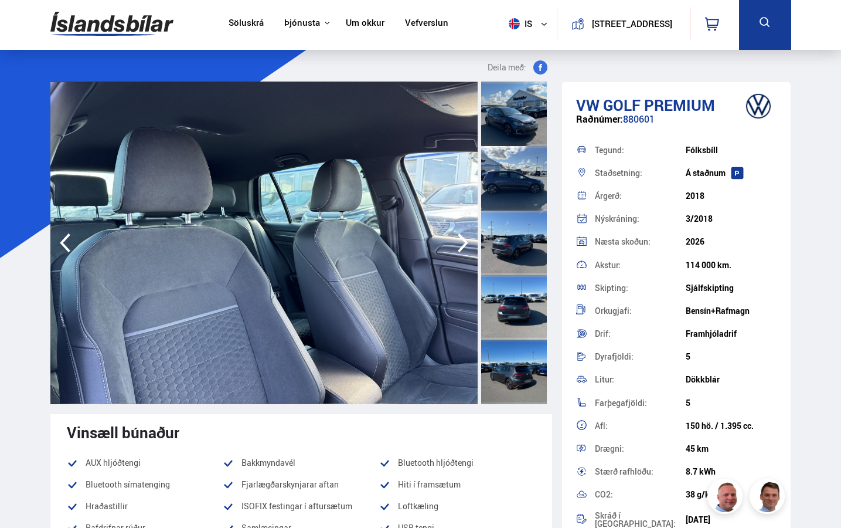
click at [460, 243] on icon "button" at bounding box center [462, 243] width 23 height 28
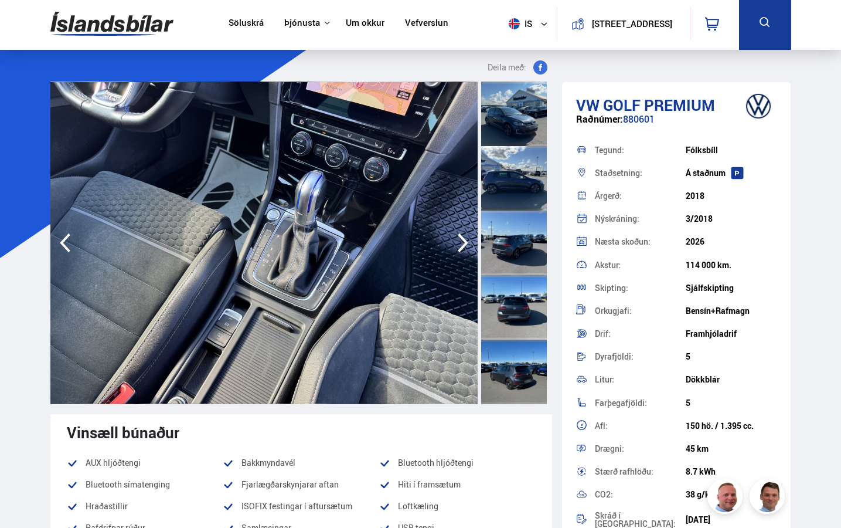
click at [460, 243] on icon "button" at bounding box center [462, 243] width 23 height 28
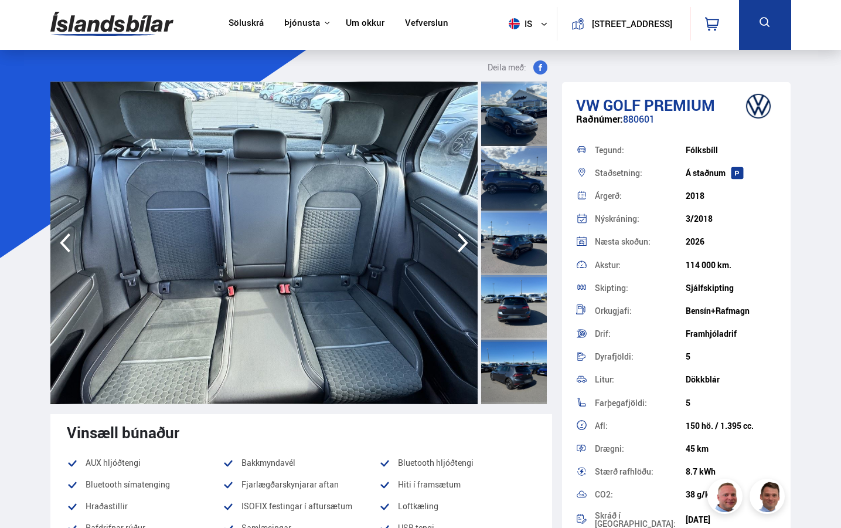
click at [460, 243] on icon "button" at bounding box center [462, 243] width 23 height 28
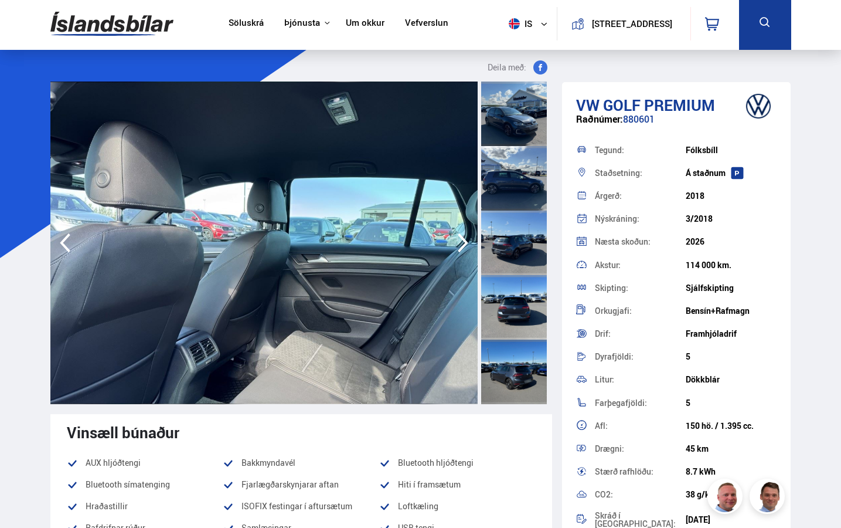
click at [460, 243] on icon "button" at bounding box center [462, 243] width 23 height 28
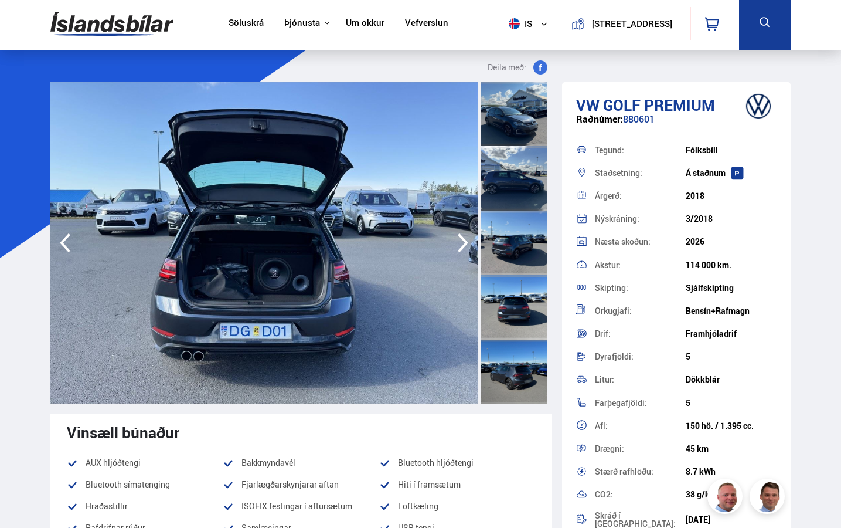
click at [460, 243] on icon "button" at bounding box center [462, 243] width 23 height 28
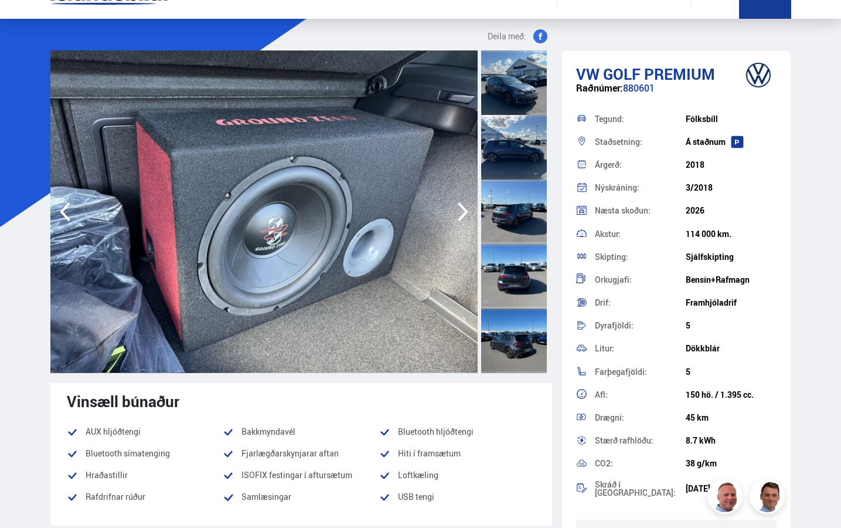
scroll to position [21, 0]
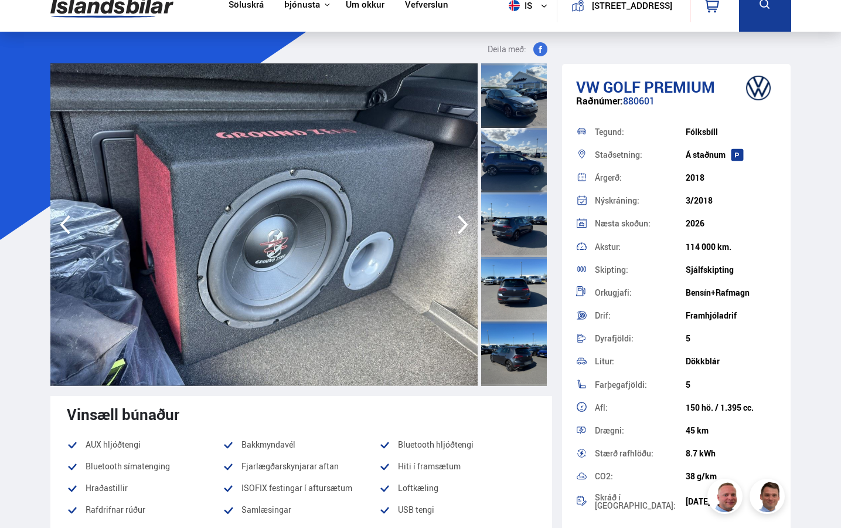
click at [456, 222] on icon "button" at bounding box center [462, 224] width 23 height 28
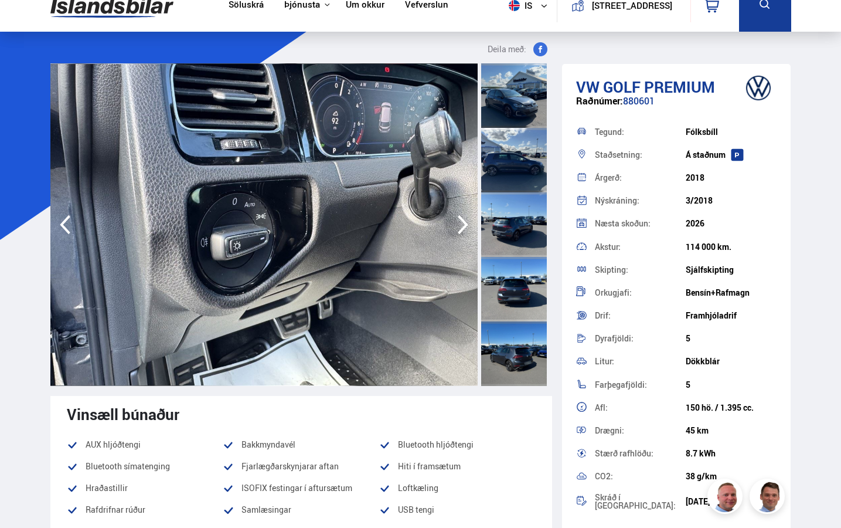
click at [456, 222] on icon "button" at bounding box center [462, 224] width 23 height 28
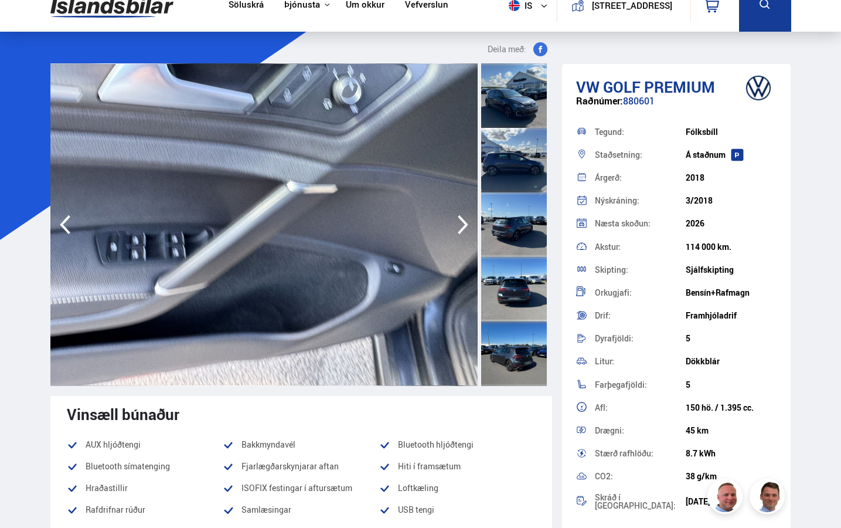
click at [456, 222] on icon "button" at bounding box center [462, 224] width 23 height 28
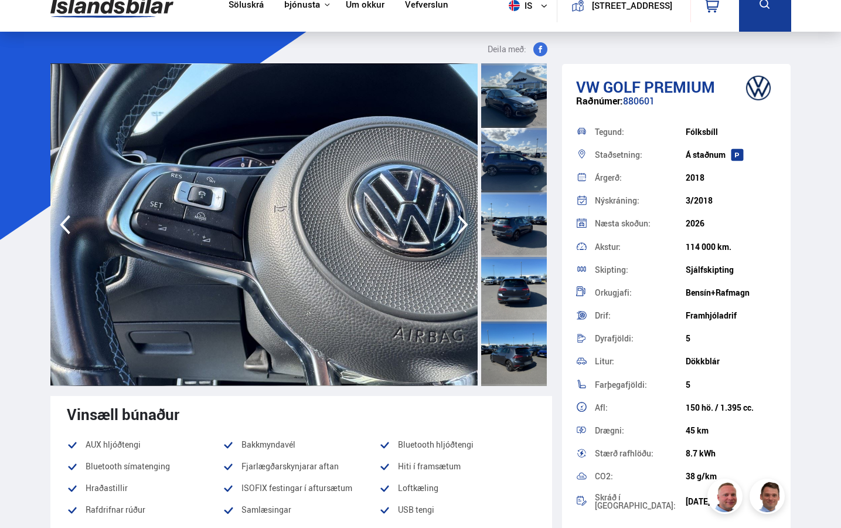
click at [456, 222] on icon "button" at bounding box center [462, 224] width 23 height 28
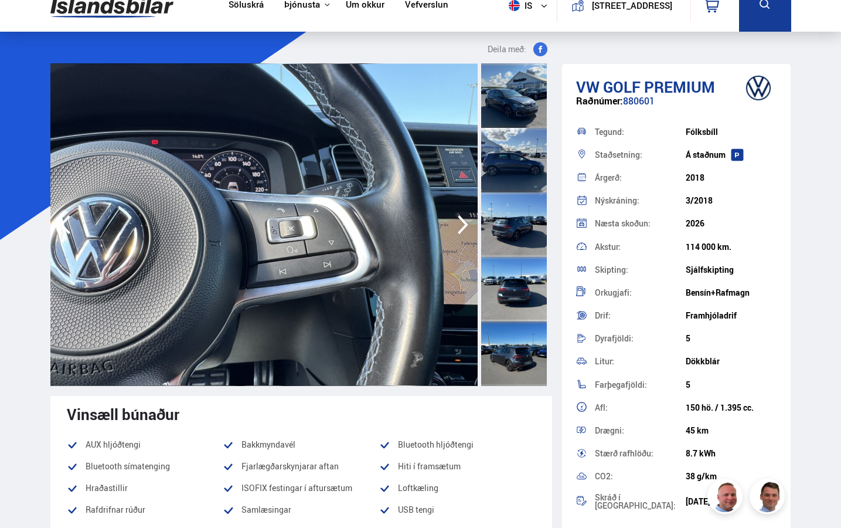
click at [456, 222] on icon "button" at bounding box center [462, 224] width 23 height 28
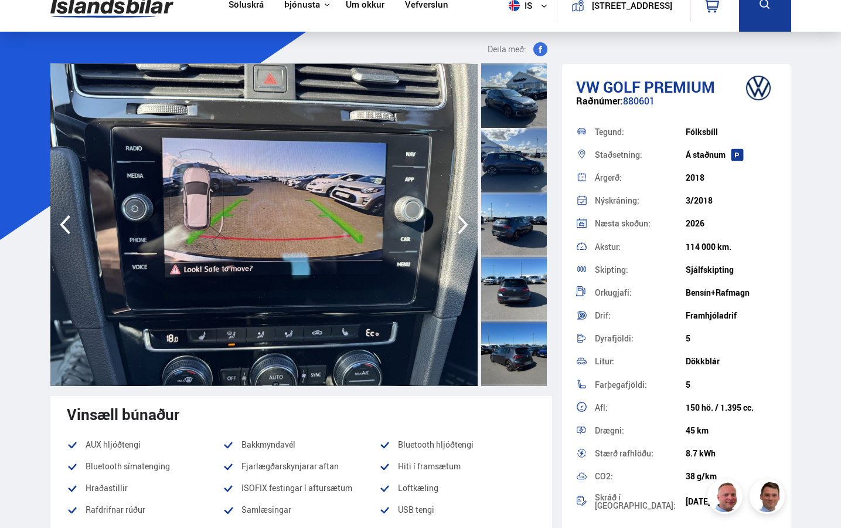
click at [456, 222] on icon "button" at bounding box center [462, 224] width 23 height 28
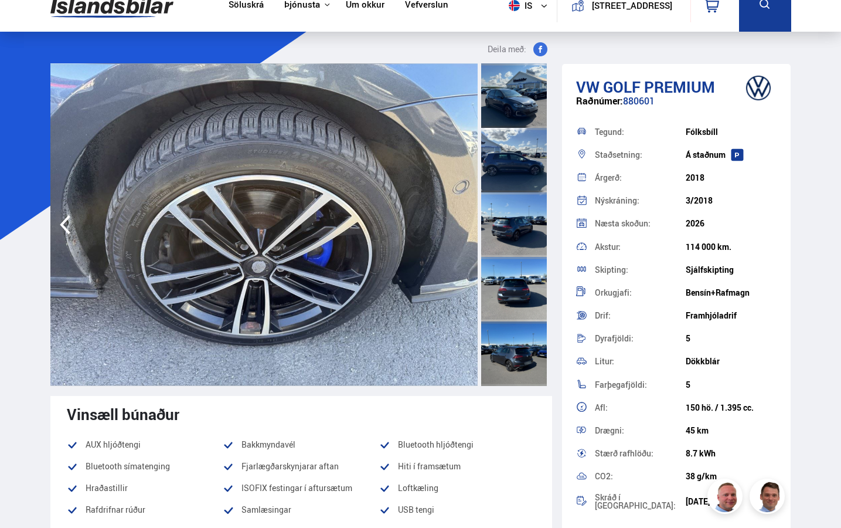
click at [456, 222] on img at bounding box center [264, 224] width 428 height 322
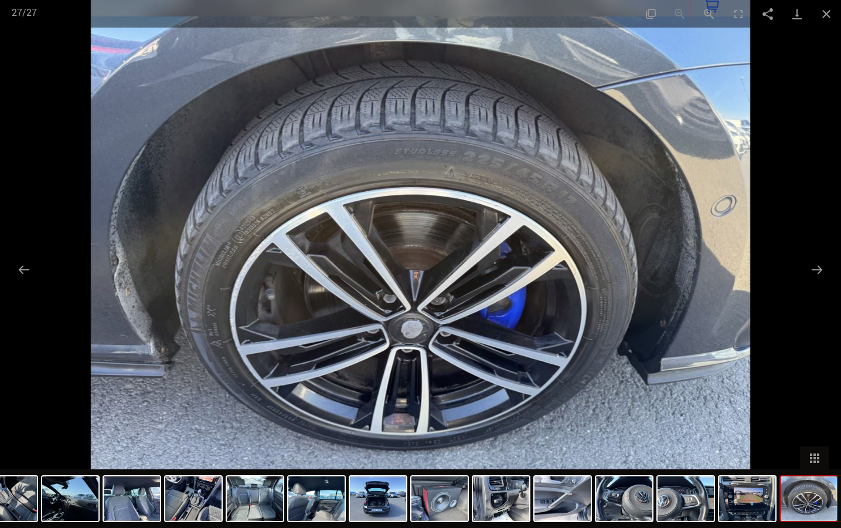
click at [456, 222] on img at bounding box center [420, 264] width 659 height 528
click at [824, 9] on button "Close gallery" at bounding box center [826, 14] width 29 height 28
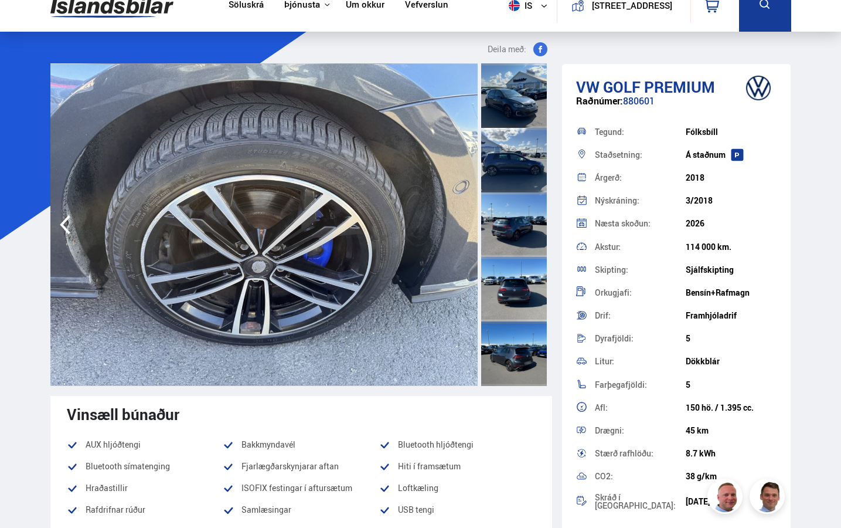
click at [502, 94] on div at bounding box center [514, 95] width 66 height 64
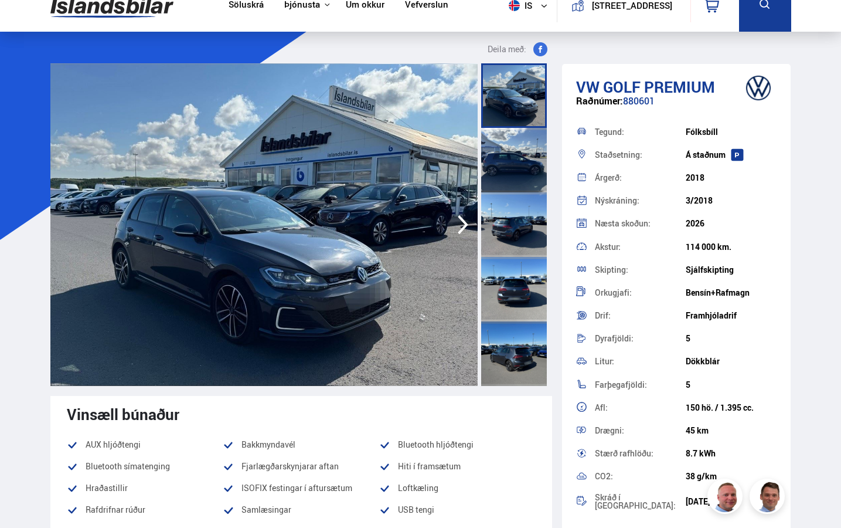
click at [453, 228] on icon "button" at bounding box center [462, 224] width 23 height 28
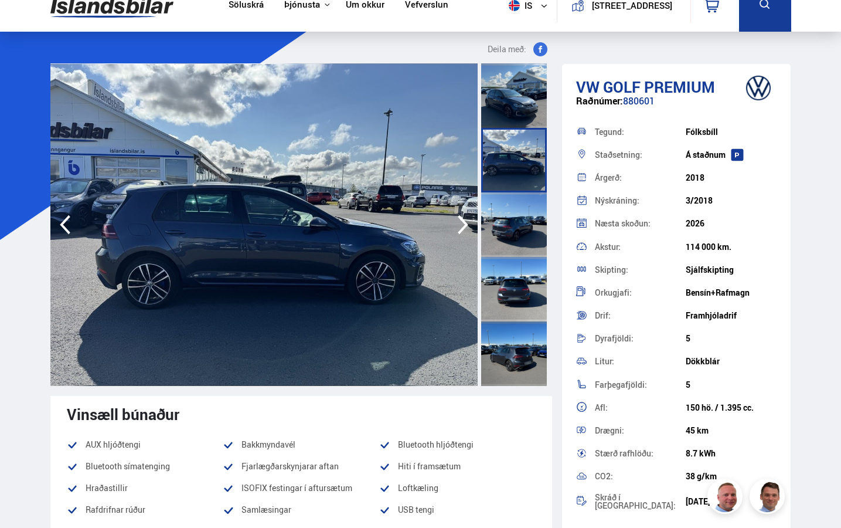
click at [453, 228] on icon "button" at bounding box center [462, 224] width 23 height 28
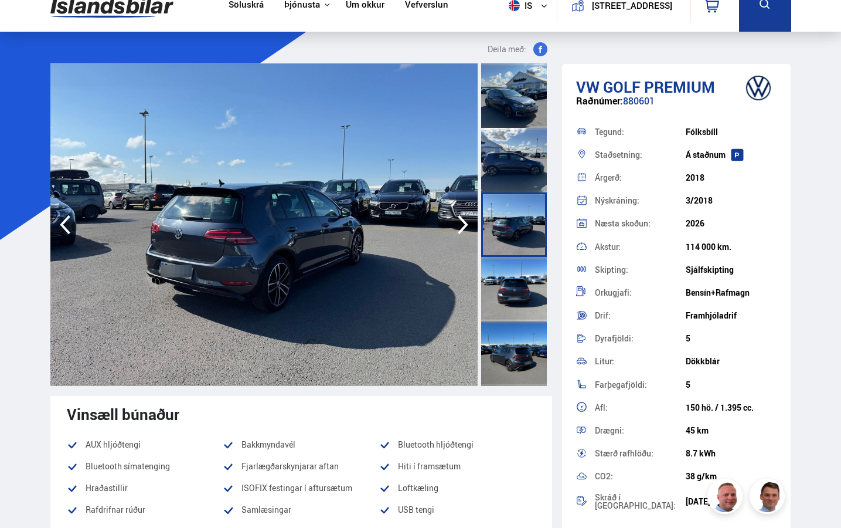
click at [453, 228] on icon "button" at bounding box center [462, 224] width 23 height 28
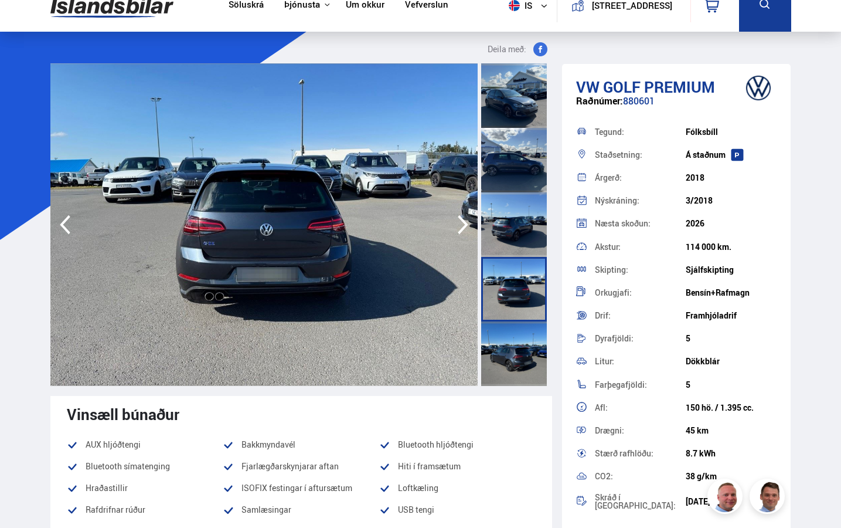
click at [453, 228] on icon "button" at bounding box center [462, 224] width 23 height 28
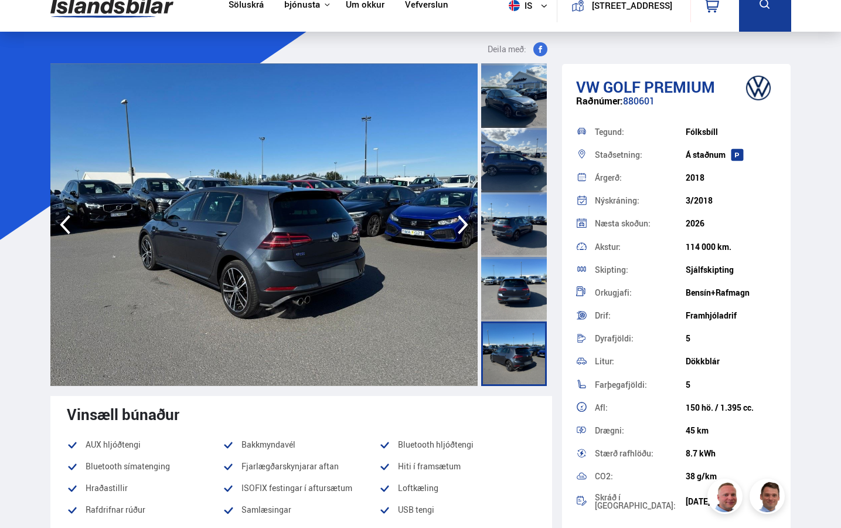
click at [453, 228] on icon "button" at bounding box center [462, 224] width 23 height 28
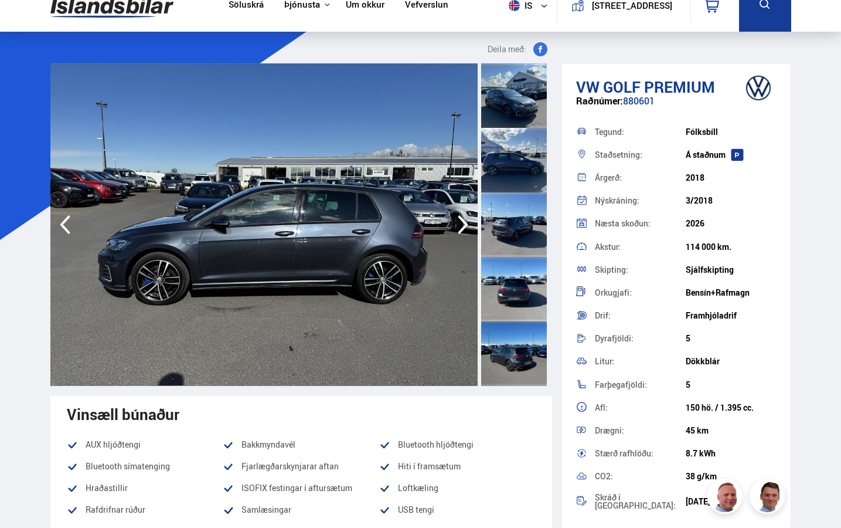
click at [460, 229] on icon "button" at bounding box center [462, 224] width 23 height 28
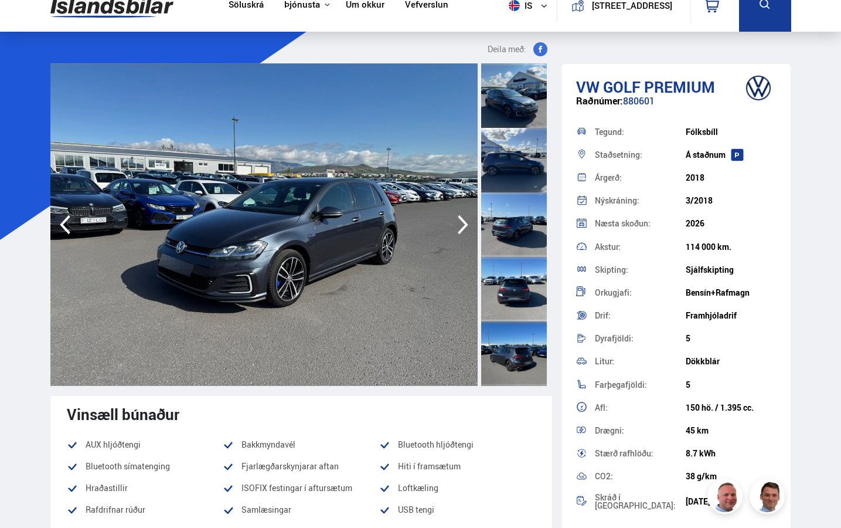
click at [76, 226] on icon "button" at bounding box center [64, 224] width 23 height 28
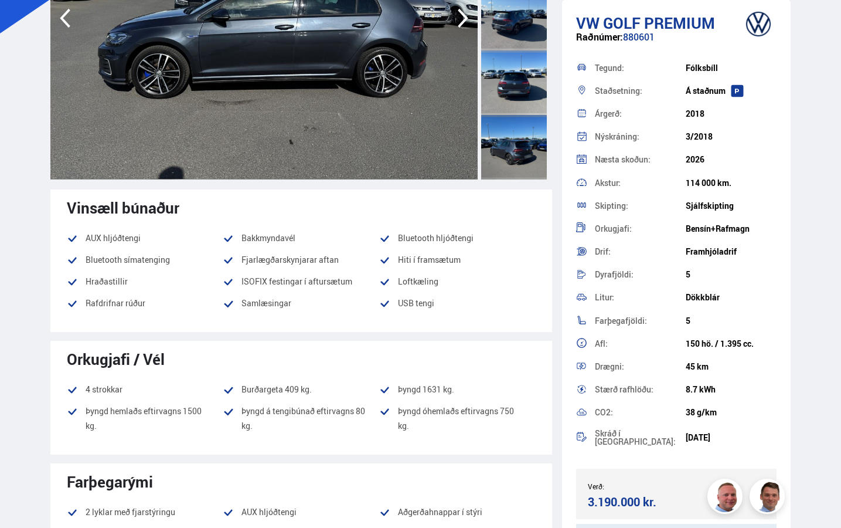
scroll to position [0, 0]
